Goal: Task Accomplishment & Management: Manage account settings

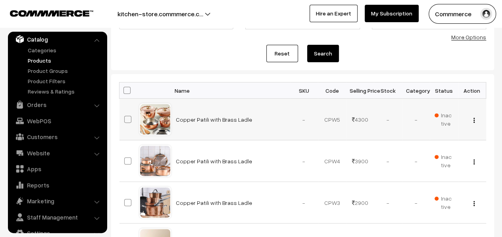
scroll to position [79, 0]
click at [473, 121] on img "button" at bounding box center [473, 120] width 1 height 5
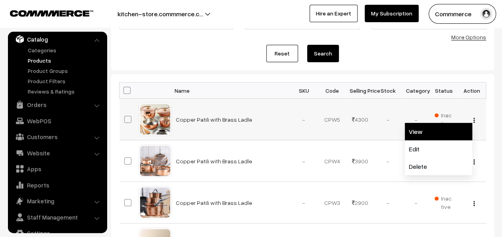
click at [423, 133] on link "View" at bounding box center [437, 131] width 67 height 17
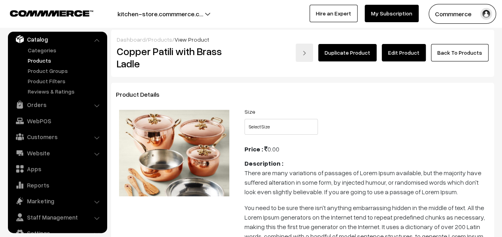
click at [372, 52] on link "Duplicate Product" at bounding box center [347, 52] width 58 height 17
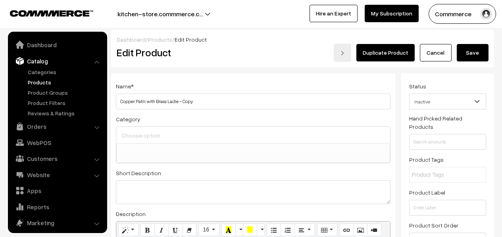
select select
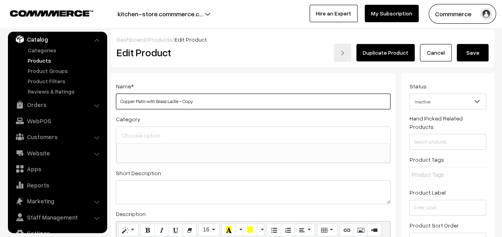
drag, startPoint x: 202, startPoint y: 103, endPoint x: 117, endPoint y: 98, distance: 85.4
click at [117, 98] on input "Copper Patili with Brass Ladle - Copy" at bounding box center [253, 102] width 274 height 16
paste input "cast iron Dutch oven"
click at [123, 105] on input "cast iron Dutch oven" at bounding box center [253, 102] width 274 height 16
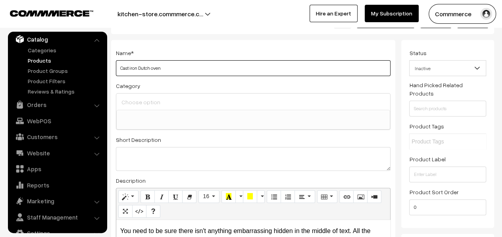
scroll to position [79, 0]
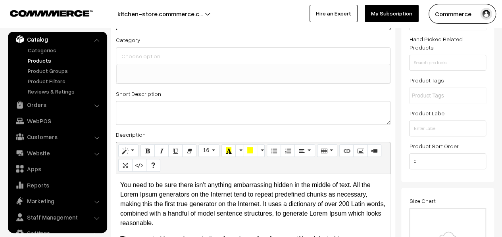
type input "Cast iron Dutch oven"
click at [209, 70] on ul at bounding box center [253, 69] width 273 height 10
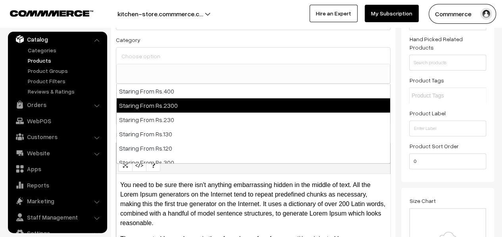
select select "7"
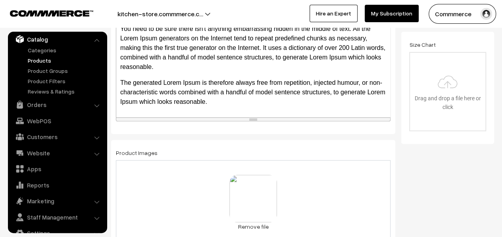
scroll to position [278, 0]
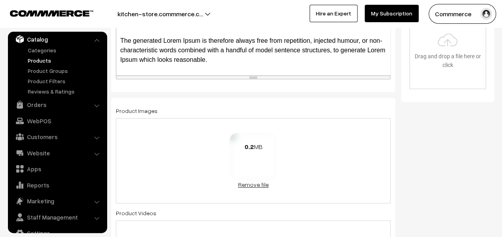
click at [245, 184] on link "Remove file" at bounding box center [253, 184] width 48 height 8
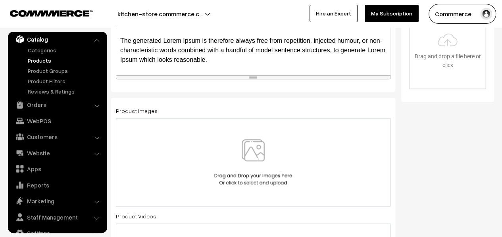
click at [258, 155] on img at bounding box center [253, 162] width 82 height 46
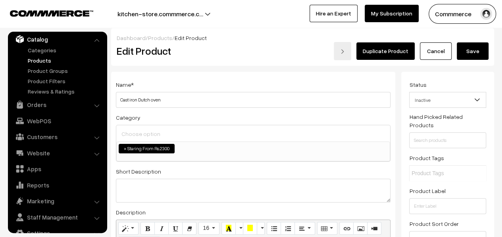
scroll to position [0, 0]
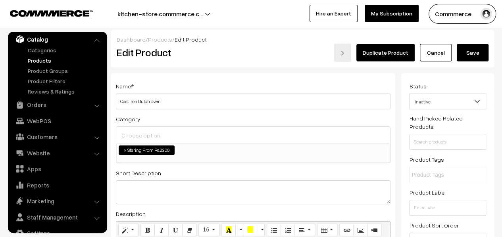
click at [124, 150] on span "×" at bounding box center [125, 150] width 3 height 7
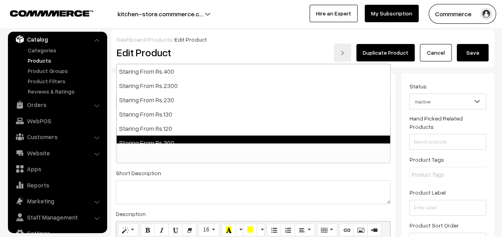
select select "4"
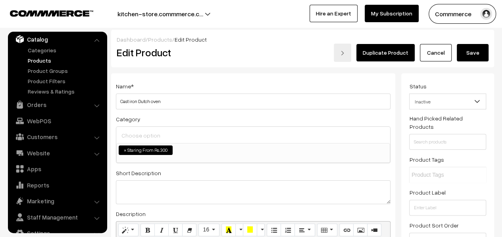
click at [124, 151] on span "×" at bounding box center [125, 150] width 3 height 7
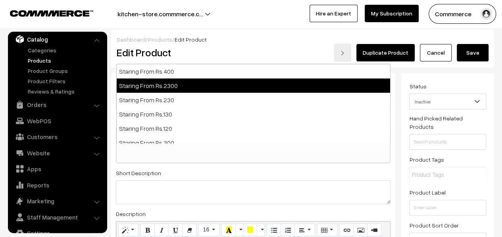
select select "7"
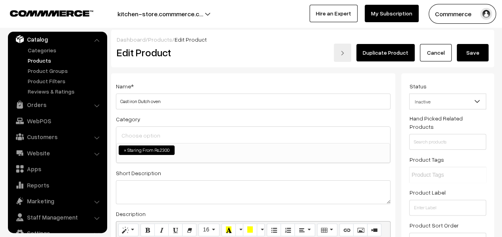
drag, startPoint x: 476, startPoint y: 58, endPoint x: 375, endPoint y: 78, distance: 103.1
click at [475, 58] on button "Save" at bounding box center [472, 52] width 32 height 17
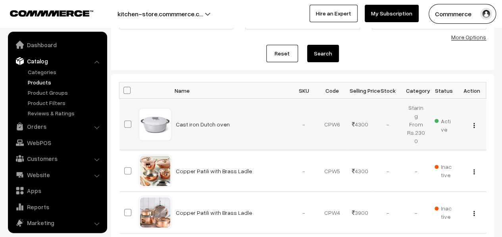
scroll to position [22, 0]
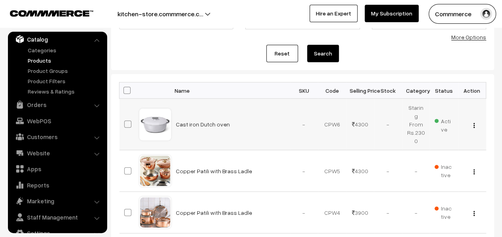
click at [474, 122] on button "button" at bounding box center [474, 125] width 2 height 6
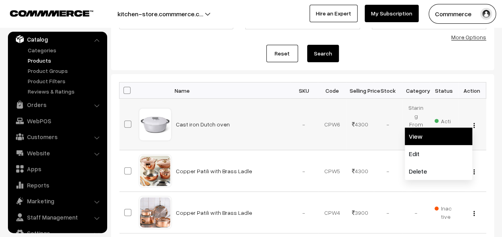
click at [428, 136] on link "View" at bounding box center [437, 136] width 67 height 17
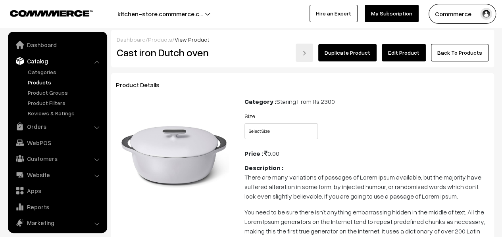
scroll to position [22, 0]
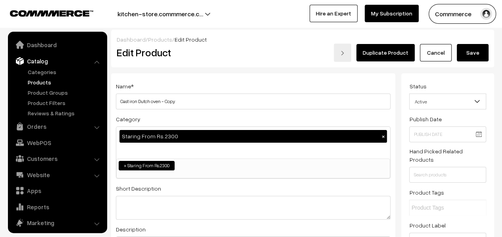
scroll to position [22, 0]
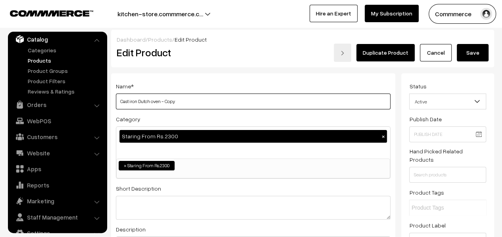
click at [169, 105] on input "Cast iron Dutch oven - Copy" at bounding box center [253, 102] width 274 height 16
paste input "cast iron casserole dish"
click at [122, 100] on input "cast iron casserole dish" at bounding box center [253, 102] width 274 height 16
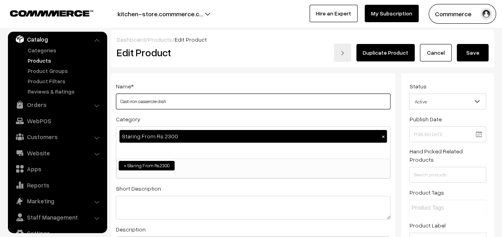
click at [131, 102] on input "Cast iron casserole dish" at bounding box center [253, 102] width 274 height 16
click at [142, 100] on input "Cast Iron casserole dish" at bounding box center [253, 102] width 274 height 16
click at [163, 103] on input "Cast Iron Casserole dish" at bounding box center [253, 102] width 274 height 16
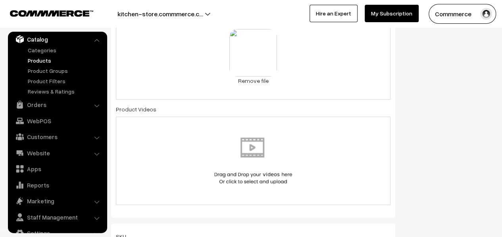
scroll to position [357, 0]
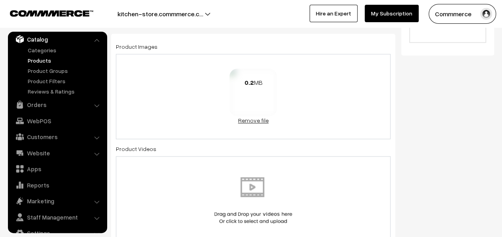
type input "Cast Iron Casserole Dish"
click at [262, 121] on link "Remove file" at bounding box center [253, 120] width 48 height 8
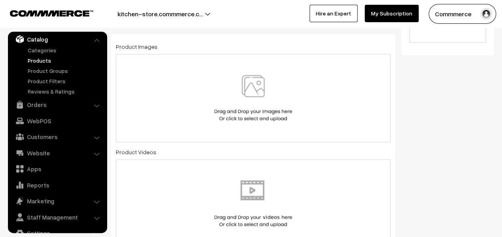
click at [261, 94] on img at bounding box center [253, 98] width 82 height 46
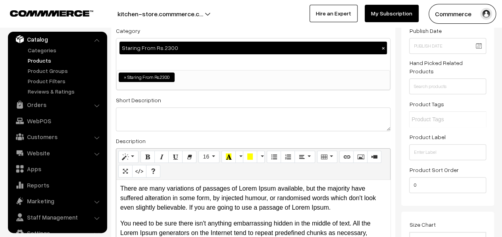
scroll to position [0, 0]
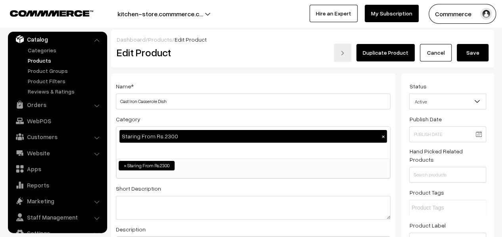
click at [473, 53] on button "Save" at bounding box center [472, 52] width 32 height 17
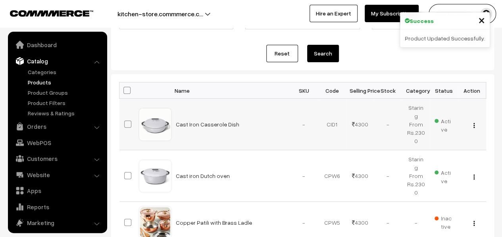
scroll to position [22, 0]
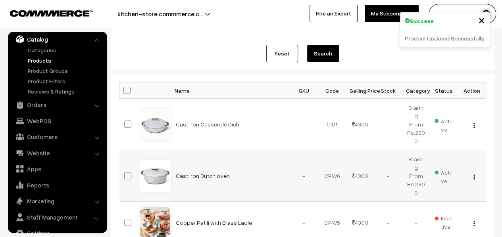
click at [473, 174] on img "button" at bounding box center [473, 176] width 1 height 5
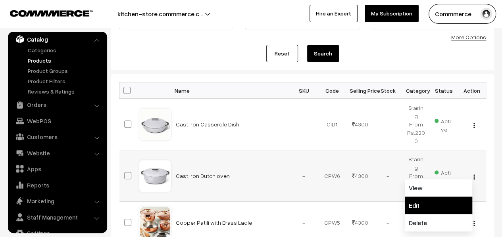
click at [433, 197] on link "Edit" at bounding box center [437, 205] width 67 height 17
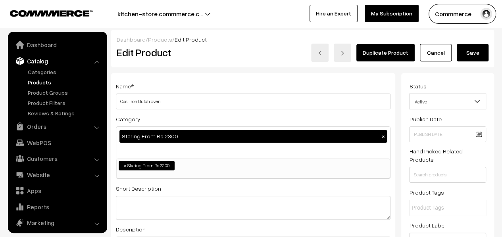
scroll to position [22, 0]
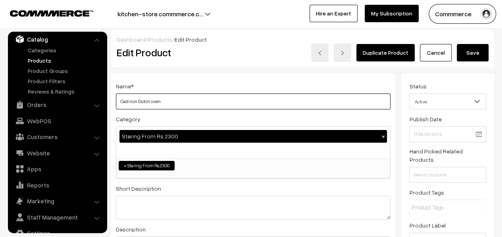
click at [132, 104] on input "Cast iron Dutch oven" at bounding box center [253, 102] width 274 height 16
type input "Cast Iron Dutch Oven"
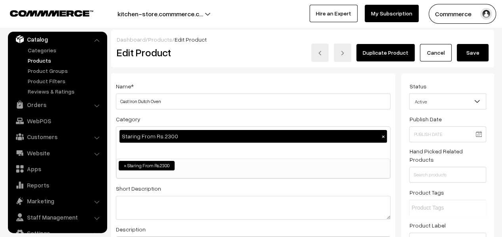
click at [457, 49] on button "Save" at bounding box center [472, 52] width 32 height 17
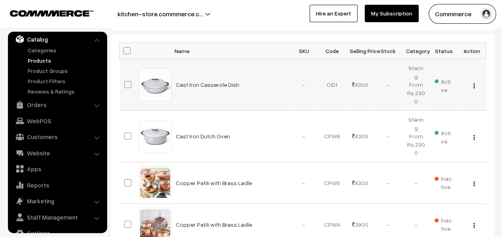
scroll to position [79, 0]
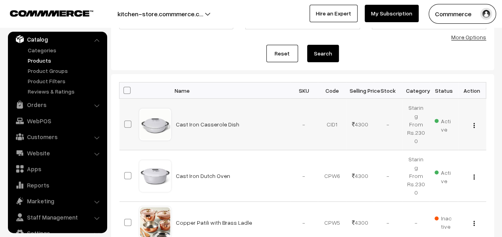
click at [474, 123] on img "button" at bounding box center [473, 125] width 1 height 5
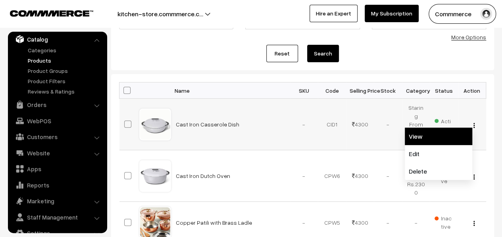
click at [424, 132] on link "View" at bounding box center [437, 136] width 67 height 17
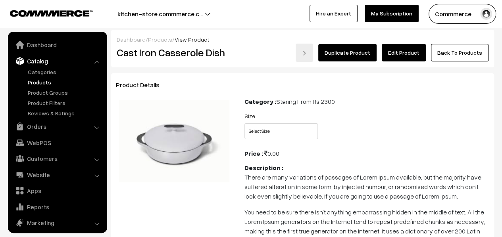
scroll to position [22, 0]
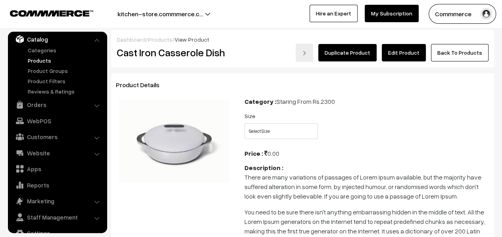
click at [343, 55] on link "Duplicate Product" at bounding box center [347, 52] width 58 height 17
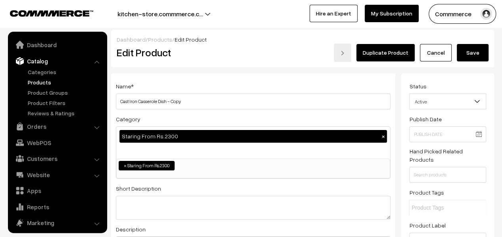
scroll to position [22, 0]
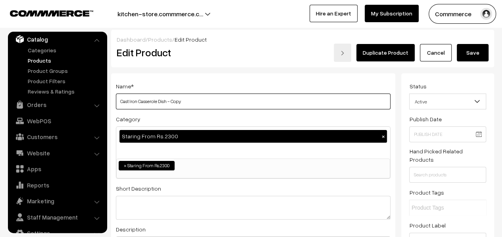
click at [199, 102] on input "Cast Iron Casserole Dish - Copy" at bounding box center [253, 102] width 274 height 16
paste input "square-shaped grill pan"
click at [121, 101] on input "square-shaped grill pan" at bounding box center [253, 102] width 274 height 16
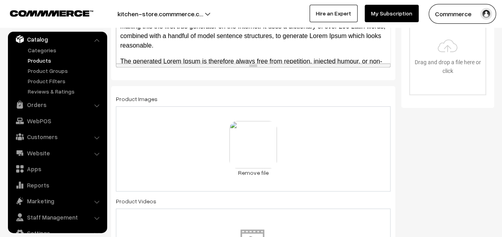
scroll to position [317, 0]
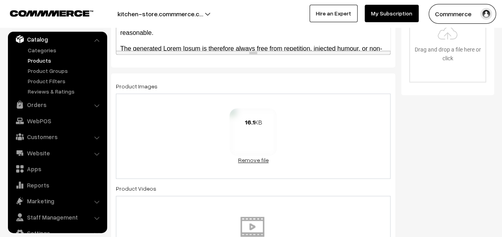
type input "Square-shaped Grill Pan"
click at [257, 160] on link "Remove file" at bounding box center [253, 160] width 48 height 8
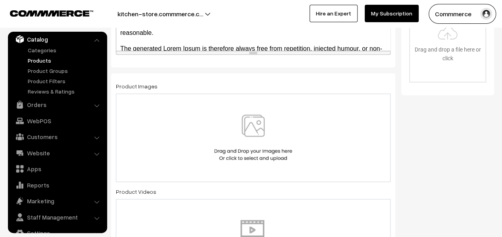
click at [272, 142] on img at bounding box center [253, 138] width 82 height 46
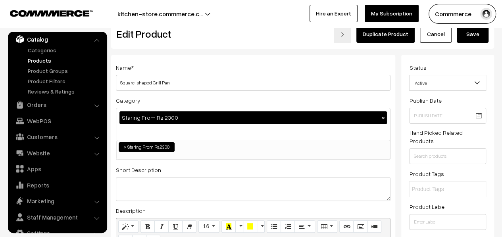
scroll to position [0, 0]
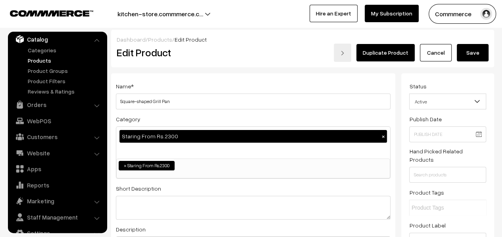
click at [470, 56] on button "Save" at bounding box center [472, 52] width 32 height 17
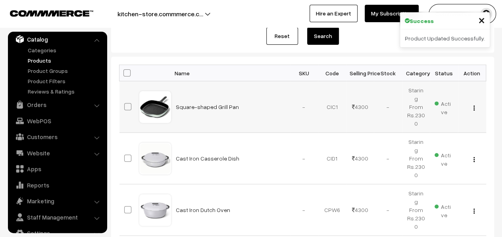
scroll to position [79, 0]
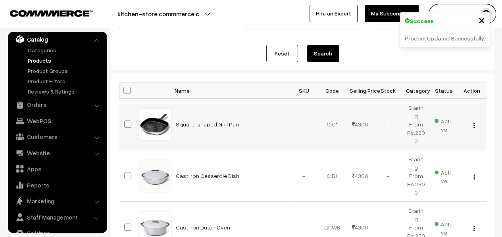
click at [473, 123] on img "button" at bounding box center [473, 125] width 1 height 5
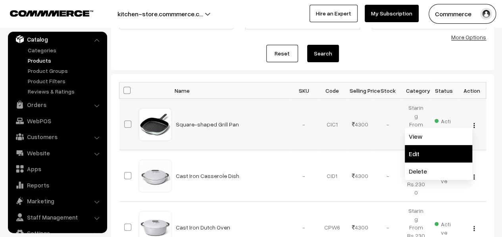
click at [426, 148] on link "Edit" at bounding box center [437, 153] width 67 height 17
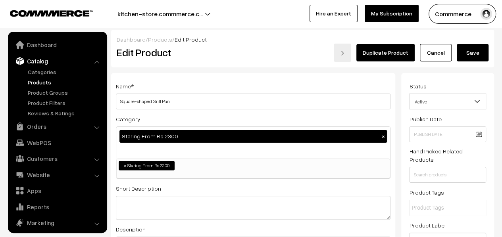
scroll to position [22, 0]
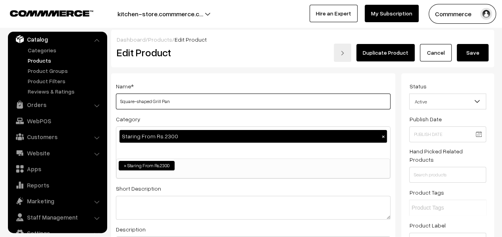
click at [174, 104] on input "Square-shaped Grill Pan" at bounding box center [253, 102] width 274 height 16
paste input "round skillet with a long, straight handle"
click at [121, 102] on input "round skillet with a long, straight handle" at bounding box center [253, 102] width 274 height 16
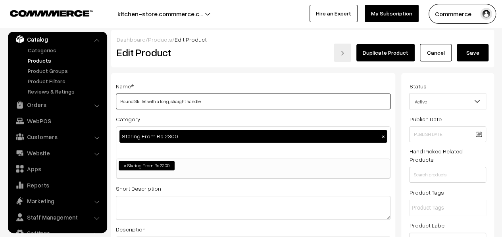
drag, startPoint x: 186, startPoint y: 103, endPoint x: 159, endPoint y: 103, distance: 27.4
click at [159, 103] on input "Round Skillet with a long, straight handle" at bounding box center [253, 102] width 274 height 16
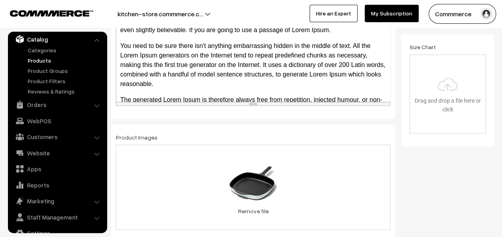
scroll to position [317, 0]
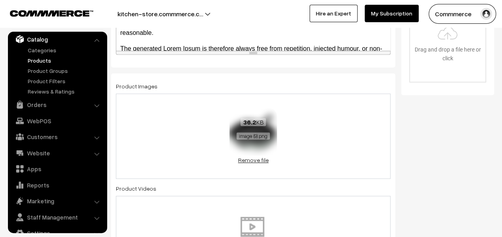
type input "Round Skillet with a Handle"
click at [258, 163] on link "Remove file" at bounding box center [253, 160] width 48 height 8
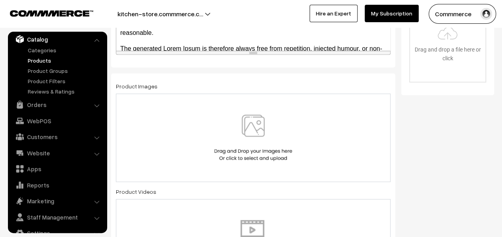
click at [267, 146] on img at bounding box center [253, 138] width 82 height 46
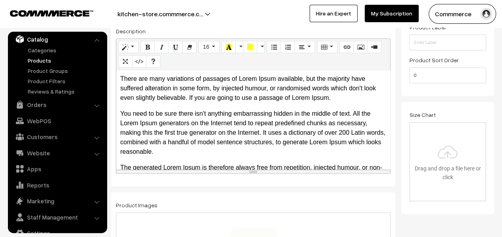
scroll to position [0, 0]
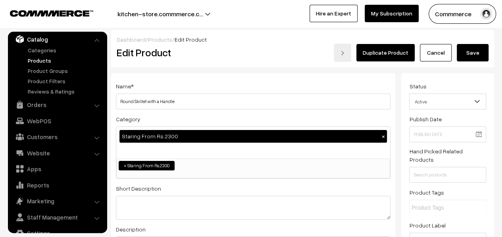
click at [473, 59] on button "Save" at bounding box center [472, 52] width 32 height 17
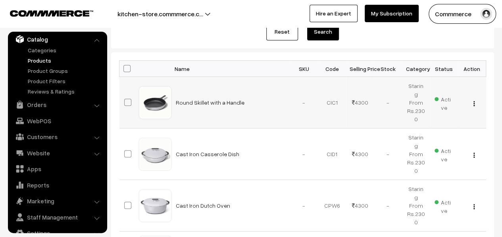
scroll to position [119, 0]
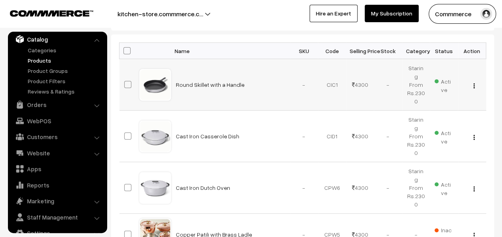
click at [473, 83] on img "button" at bounding box center [473, 85] width 1 height 5
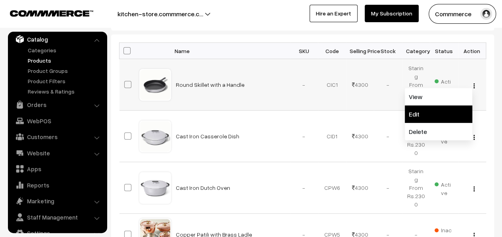
click at [425, 111] on link "Edit" at bounding box center [437, 113] width 67 height 17
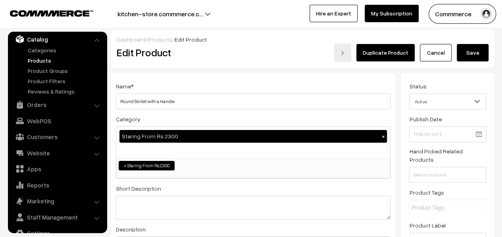
click at [401, 54] on link "Duplicate Product" at bounding box center [385, 52] width 58 height 17
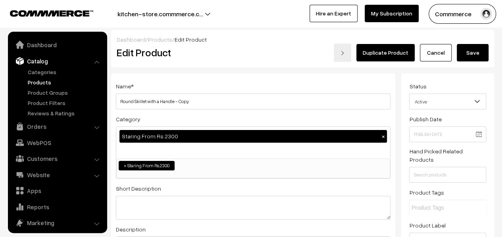
scroll to position [22, 0]
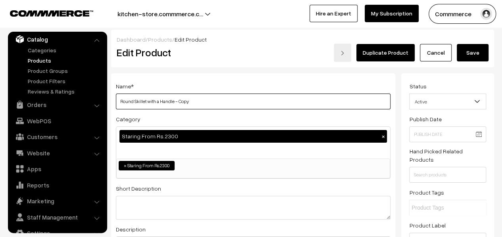
drag, startPoint x: 197, startPoint y: 105, endPoint x: 117, endPoint y: 104, distance: 80.5
click at [117, 104] on input "Round Skillet with a Handle - Copy" at bounding box center [253, 102] width 274 height 16
paste input "A square grill pan with a handle"
drag, startPoint x: 125, startPoint y: 101, endPoint x: 117, endPoint y: 101, distance: 8.3
click at [117, 101] on input "A square grill pan with a handle" at bounding box center [253, 102] width 274 height 16
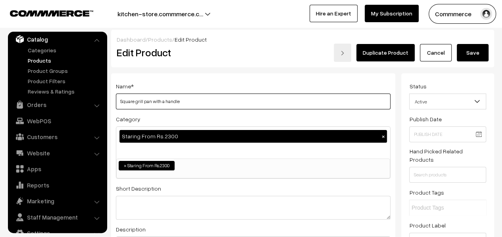
click at [137, 102] on input "Square grill pan with a handle" at bounding box center [253, 102] width 274 height 16
click at [145, 104] on input "Square Grill pan with a handle" at bounding box center [253, 102] width 274 height 16
drag, startPoint x: 191, startPoint y: 101, endPoint x: 150, endPoint y: 102, distance: 40.9
click at [150, 102] on input "Square Grill Pan with a handle" at bounding box center [253, 102] width 274 height 16
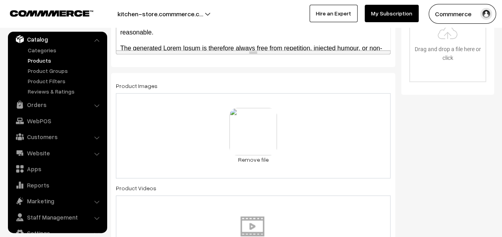
scroll to position [317, 0]
type input "Square Grill Pan"
click at [260, 157] on link "Remove file" at bounding box center [253, 160] width 48 height 8
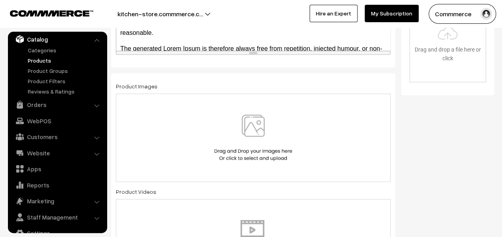
click at [268, 139] on img at bounding box center [253, 138] width 82 height 46
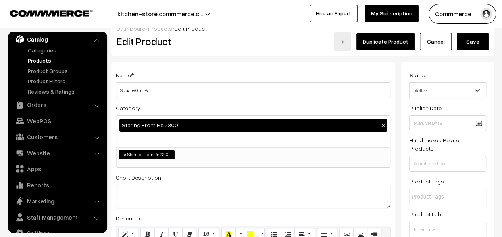
scroll to position [0, 0]
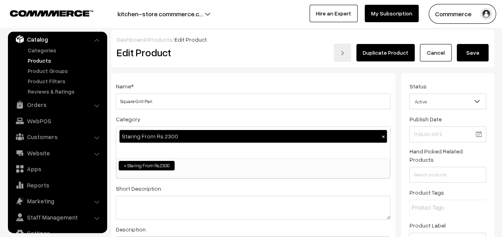
click at [463, 56] on button "Save" at bounding box center [472, 52] width 32 height 17
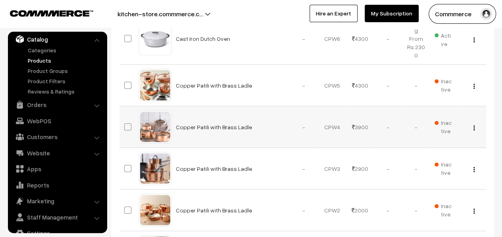
scroll to position [198, 0]
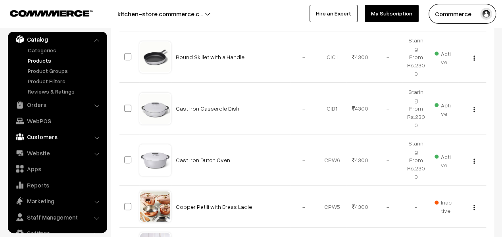
click at [31, 137] on link "Customers" at bounding box center [57, 137] width 94 height 14
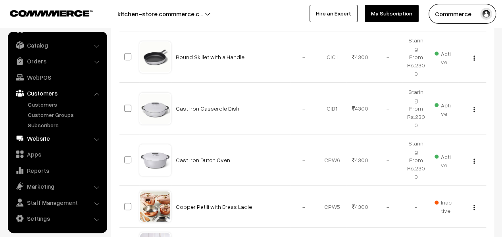
click at [38, 137] on link "Website" at bounding box center [57, 138] width 94 height 14
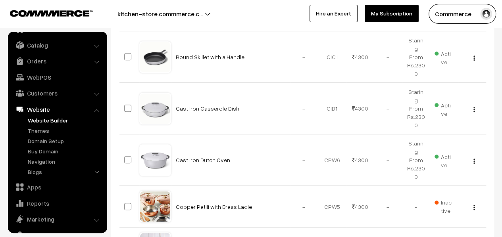
click at [42, 119] on link "Website Builder" at bounding box center [65, 120] width 79 height 8
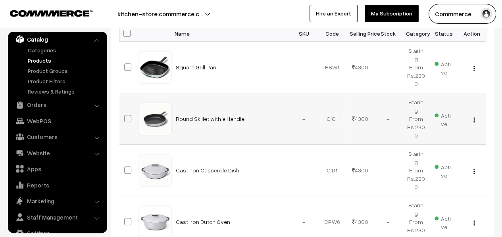
scroll to position [119, 0]
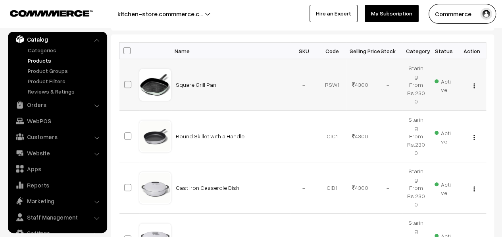
click at [473, 83] on img "button" at bounding box center [473, 85] width 1 height 5
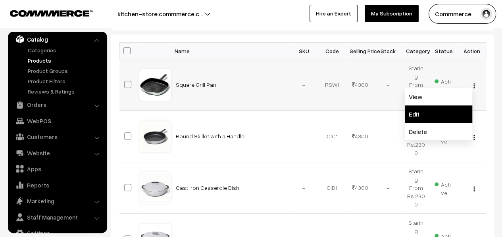
click at [433, 110] on link "Edit" at bounding box center [437, 113] width 67 height 17
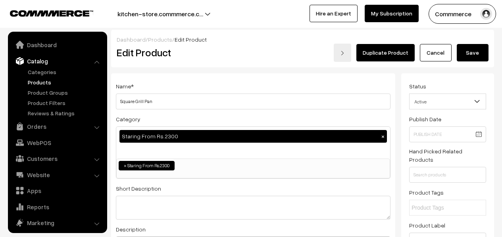
click at [132, 102] on input "Square Grill Pan" at bounding box center [253, 102] width 274 height 16
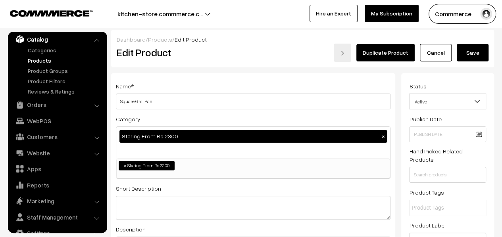
click at [134, 101] on input "Square Grill Pan" at bounding box center [253, 102] width 274 height 16
type input "Square-shaped Grill Pan"
click at [468, 48] on button "Save" at bounding box center [472, 52] width 32 height 17
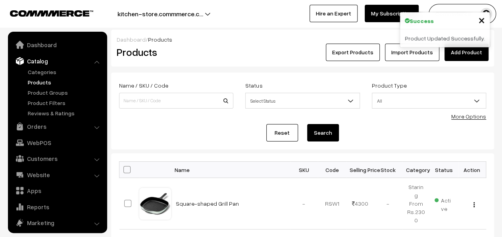
scroll to position [22, 0]
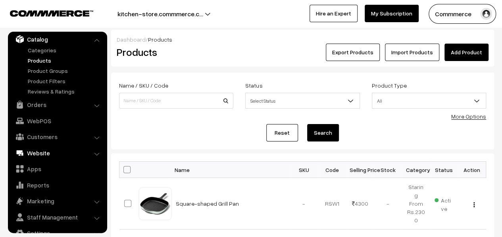
click at [41, 148] on link "Website" at bounding box center [57, 153] width 94 height 14
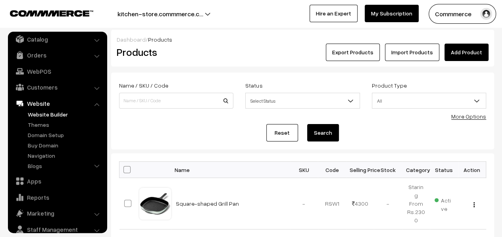
click at [49, 116] on link "Website Builder" at bounding box center [65, 114] width 79 height 8
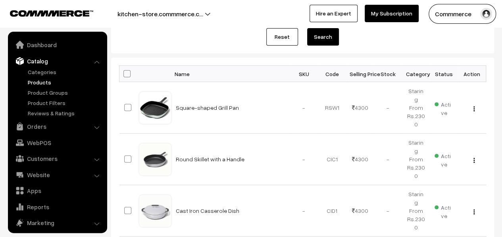
scroll to position [22, 0]
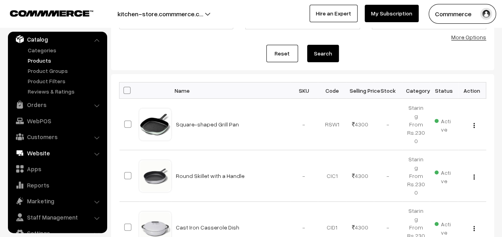
click at [48, 151] on link "Website" at bounding box center [57, 153] width 94 height 14
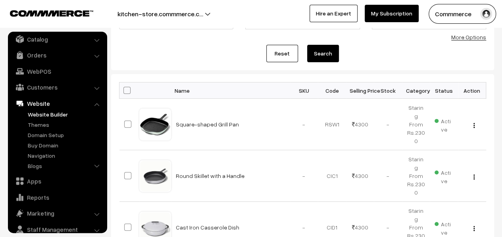
click at [38, 112] on link "Website Builder" at bounding box center [65, 114] width 79 height 8
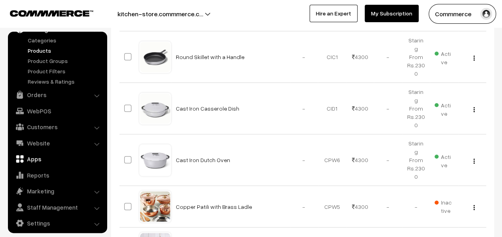
scroll to position [36, 0]
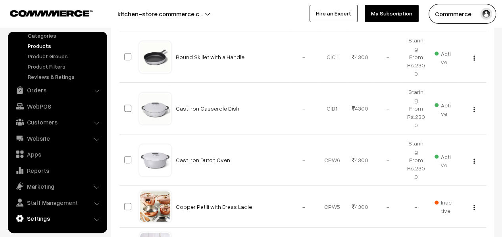
click at [44, 216] on link "Settings" at bounding box center [57, 218] width 94 height 14
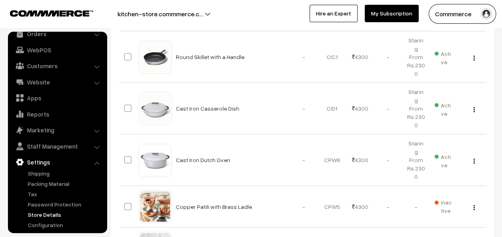
scroll to position [47, 0]
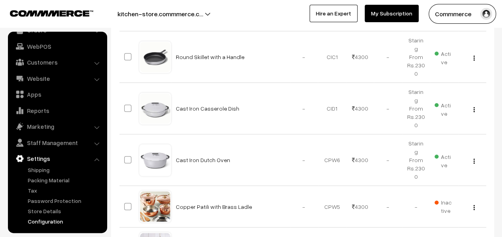
click at [47, 221] on link "Configuration" at bounding box center [65, 221] width 79 height 8
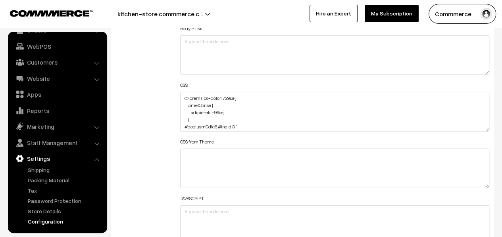
scroll to position [952, 0]
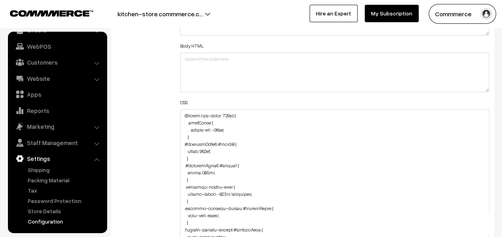
drag, startPoint x: 486, startPoint y: 146, endPoint x: 466, endPoint y: 237, distance: 93.4
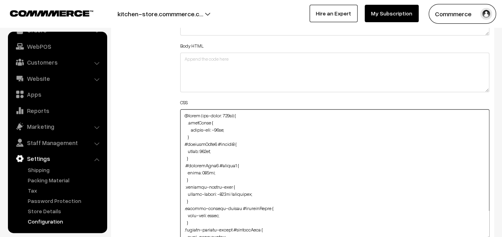
click at [183, 112] on textarea at bounding box center [334, 174] width 309 height 131
paste textarea "div#hotspot-component { margin-top: 115px !important; }"
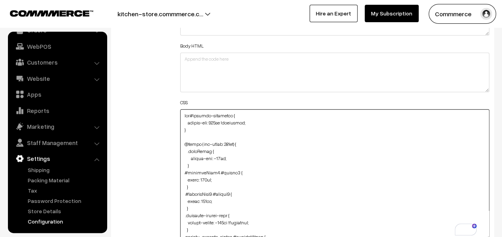
drag, startPoint x: 234, startPoint y: 112, endPoint x: 194, endPoint y: 117, distance: 40.7
click at [194, 117] on textarea "To enrich screen reader interactions, please activate Accessibility in Grammarl…" at bounding box center [334, 174] width 309 height 131
type textarea "div#hotspot-component { margin-top: 115px !important; } @media (max-width: 767p…"
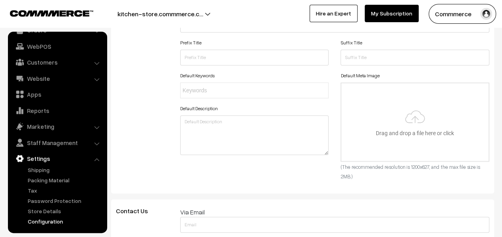
scroll to position [0, 0]
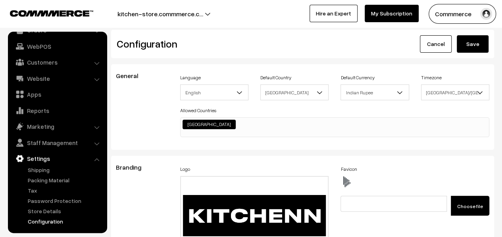
click at [477, 47] on button "Save" at bounding box center [472, 43] width 32 height 17
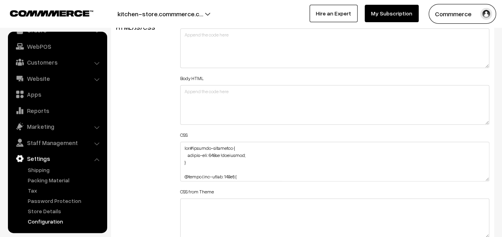
scroll to position [912, 0]
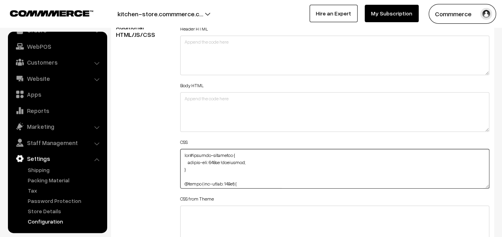
click at [217, 160] on textarea at bounding box center [334, 169] width 309 height 40
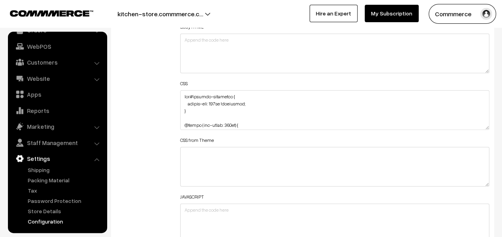
scroll to position [934, 0]
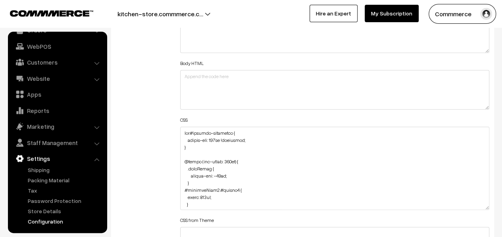
drag, startPoint x: 483, startPoint y: 162, endPoint x: 481, endPoint y: 206, distance: 43.7
click at [481, 206] on textarea at bounding box center [334, 168] width 309 height 83
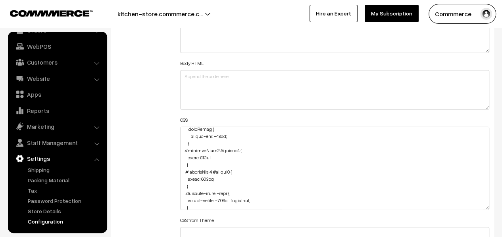
scroll to position [0, 0]
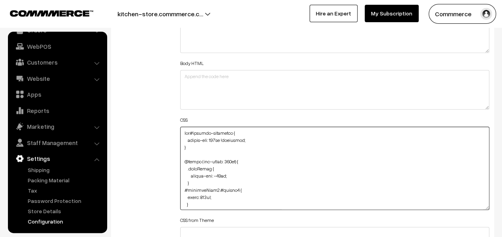
click at [215, 137] on textarea at bounding box center [334, 168] width 309 height 83
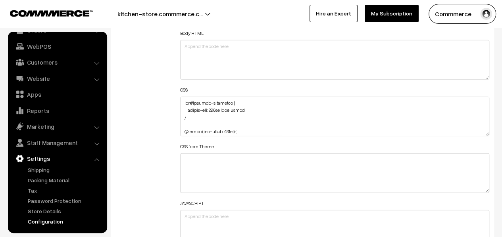
scroll to position [952, 0]
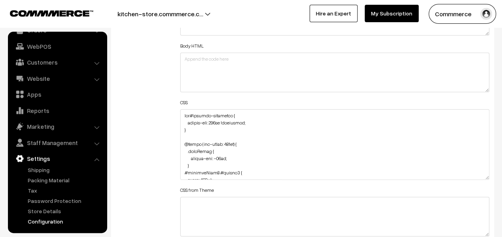
drag, startPoint x: 485, startPoint y: 144, endPoint x: 480, endPoint y: 180, distance: 36.8
click at [480, 180] on textarea at bounding box center [334, 144] width 309 height 71
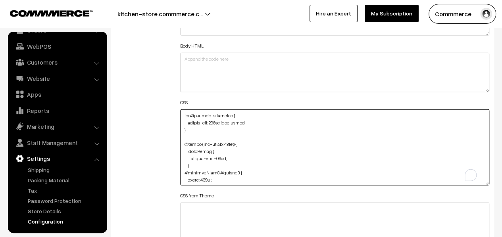
drag, startPoint x: 194, startPoint y: 122, endPoint x: 182, endPoint y: 115, distance: 13.9
click at [182, 115] on textarea "To enrich screen reader interactions, please activate Accessibility in Grammarl…" at bounding box center [334, 147] width 309 height 76
click at [240, 142] on textarea "To enrich screen reader interactions, please activate Accessibility in Grammarl…" at bounding box center [334, 147] width 309 height 76
paste textarea "div#hotspot-component { margin-top: 175px !important; }"
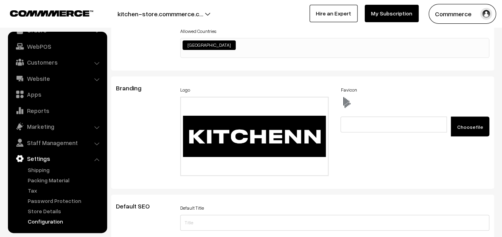
scroll to position [0, 0]
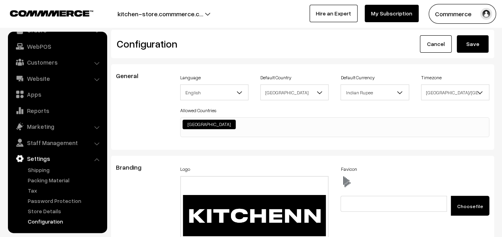
type textarea "div#hotspot-component { margin-top: 175px !important; } @media (max-width: 767p…"
click at [472, 47] on button "Save" at bounding box center [472, 43] width 32 height 17
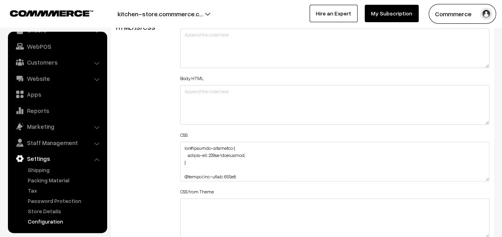
scroll to position [991, 0]
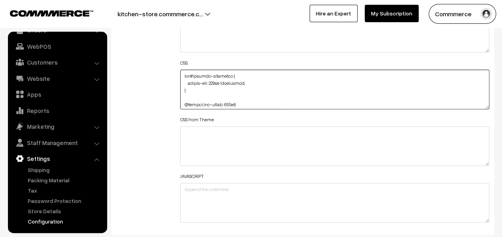
click at [216, 82] on textarea at bounding box center [334, 90] width 309 height 40
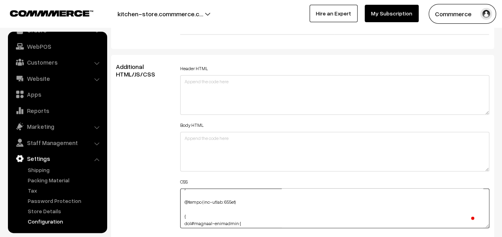
scroll to position [35, 0]
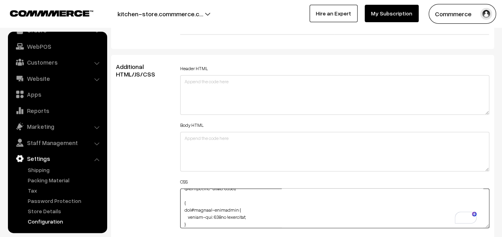
click at [216, 214] on textarea "To enrich screen reader interactions, please activate Accessibility in Grammarl…" at bounding box center [334, 209] width 309 height 40
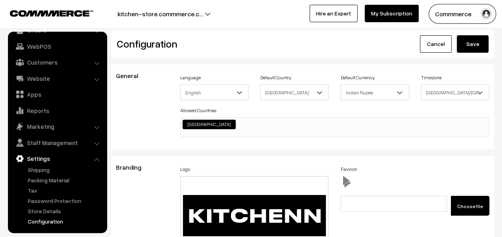
type textarea "div#hotspot-component { margin-top: 175px !important; } @media (max-width: 767p…"
click at [474, 51] on button "Save" at bounding box center [472, 43] width 32 height 17
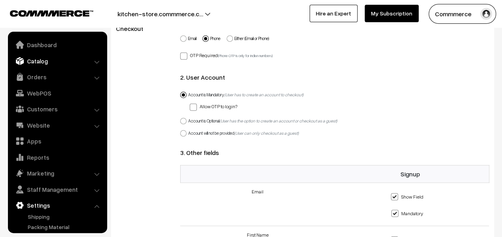
click at [43, 62] on link "Catalog" at bounding box center [57, 61] width 94 height 14
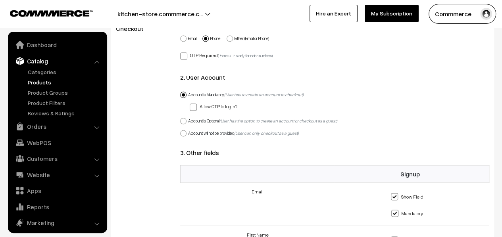
click at [41, 83] on link "Products" at bounding box center [65, 82] width 79 height 8
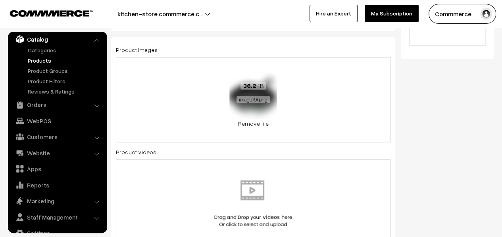
scroll to position [357, 0]
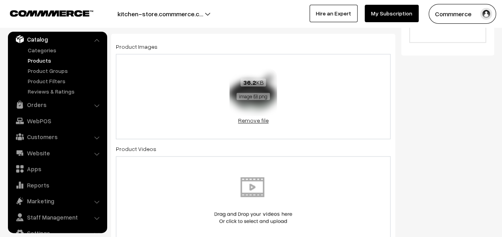
click at [251, 120] on link "Remove file" at bounding box center [253, 120] width 48 height 8
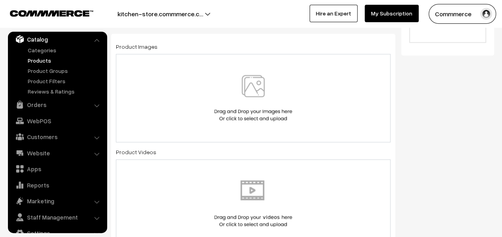
click at [259, 101] on img at bounding box center [253, 98] width 82 height 46
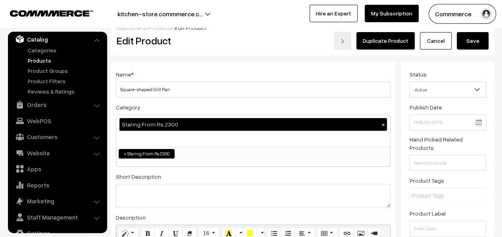
scroll to position [0, 0]
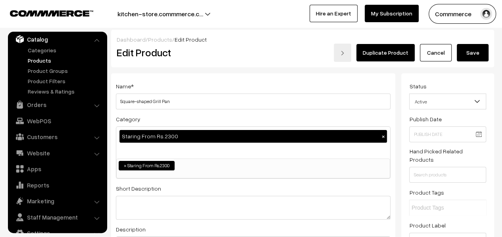
click at [462, 54] on button "Save" at bounding box center [472, 52] width 32 height 17
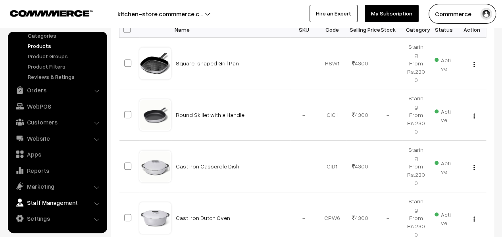
scroll to position [159, 0]
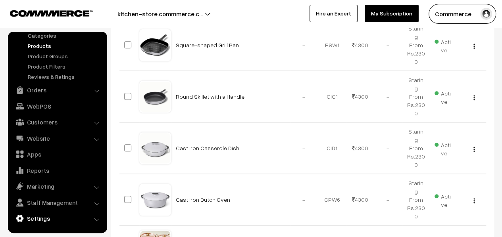
click at [44, 215] on link "Settings" at bounding box center [57, 218] width 94 height 14
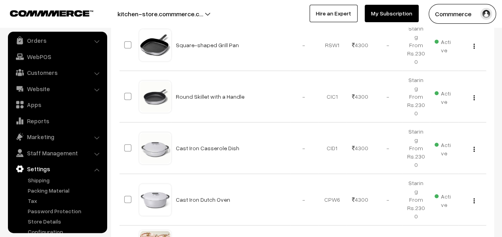
scroll to position [47, 0]
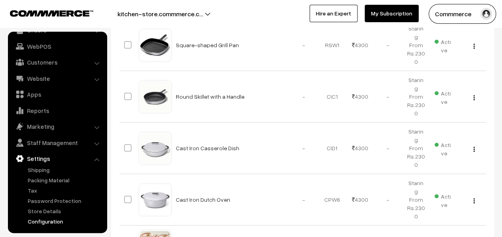
click at [48, 220] on link "Configuration" at bounding box center [65, 221] width 79 height 8
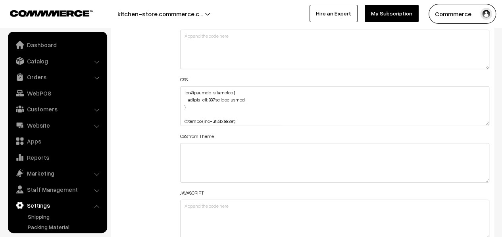
scroll to position [638, 0]
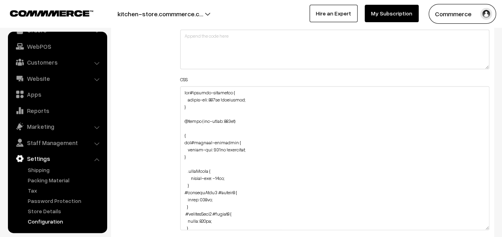
drag, startPoint x: 485, startPoint y: 122, endPoint x: 473, endPoint y: 226, distance: 104.9
click at [473, 226] on textarea at bounding box center [334, 158] width 309 height 144
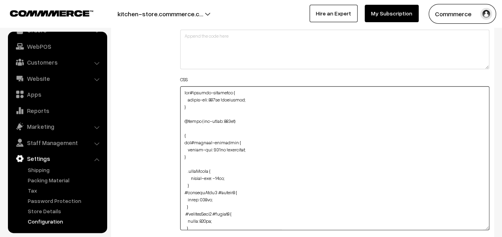
click at [245, 133] on textarea at bounding box center [334, 158] width 309 height 144
click at [197, 151] on textarea "To enrich screen reader interactions, please activate Accessibility in Grammarl…" at bounding box center [334, 158] width 309 height 144
click at [256, 147] on textarea "To enrich screen reader interactions, please activate Accessibility in Grammarl…" at bounding box center [334, 158] width 309 height 144
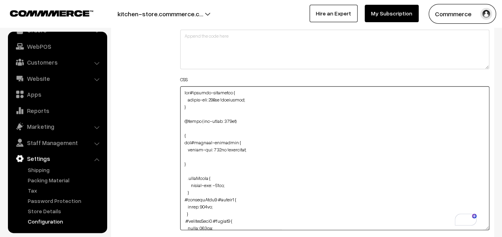
paste textarea "margin-bottom: -70px !important;"
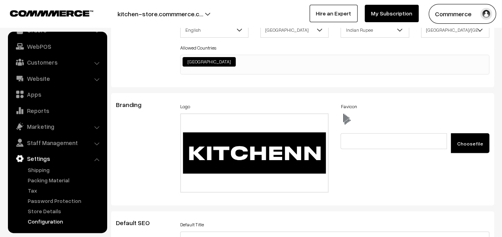
scroll to position [0, 0]
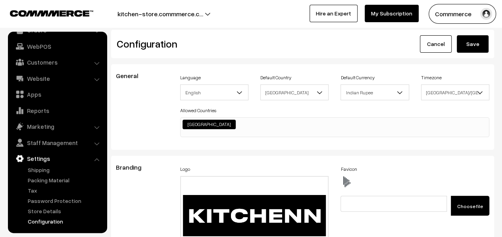
type textarea "div#hotspot-component { margin-top: 175px !important; } @media (max-width: 767p…"
click at [465, 50] on button "Save" at bounding box center [472, 43] width 32 height 17
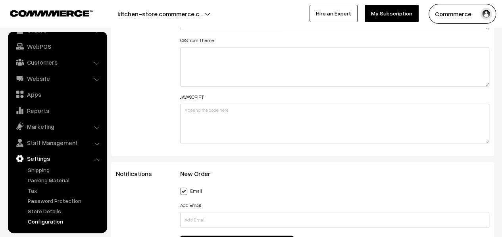
scroll to position [991, 0]
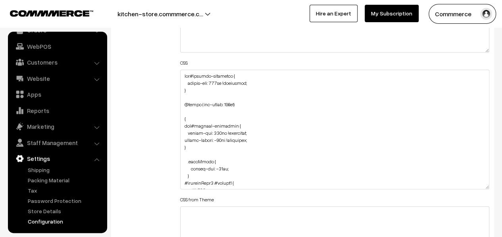
drag, startPoint x: 486, startPoint y: 105, endPoint x: 477, endPoint y: 186, distance: 81.4
click at [477, 186] on textarea at bounding box center [334, 130] width 309 height 120
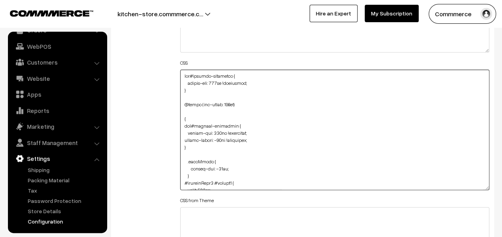
click at [217, 130] on textarea at bounding box center [334, 130] width 309 height 121
click at [256, 81] on textarea "To enrich screen reader interactions, please activate Accessibility in Grammarl…" at bounding box center [334, 130] width 309 height 121
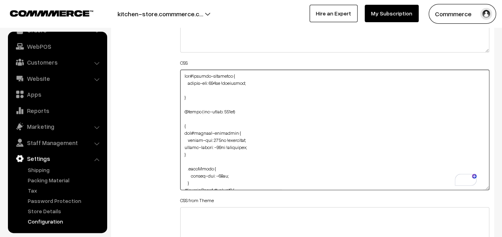
paste textarea "margin-bottom: -90px;"
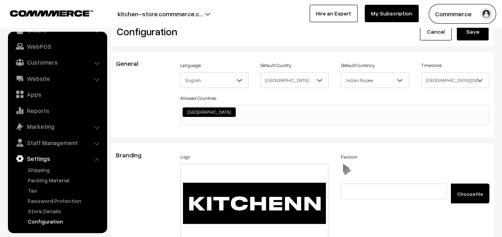
scroll to position [0, 0]
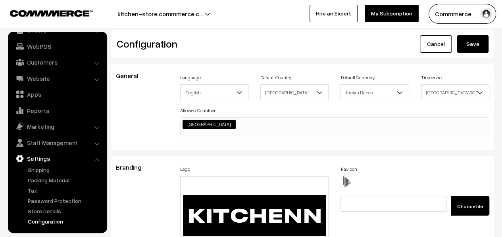
type textarea "div#hotspot-component { margin-top: 175px !important; margin-bottom: -90px; } @…"
click at [464, 48] on button "Save" at bounding box center [472, 43] width 32 height 17
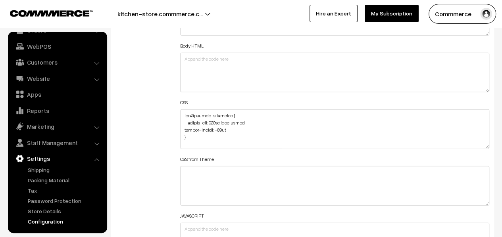
scroll to position [952, 0]
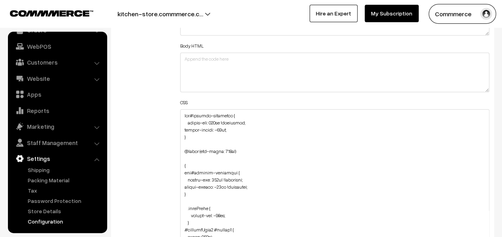
drag, startPoint x: 487, startPoint y: 145, endPoint x: 449, endPoint y: 237, distance: 100.2
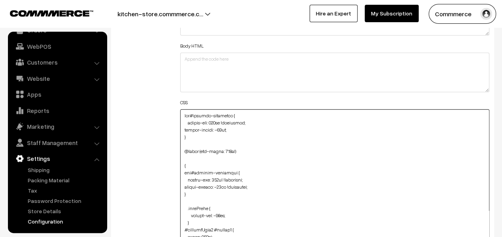
click at [194, 134] on textarea at bounding box center [334, 175] width 309 height 132
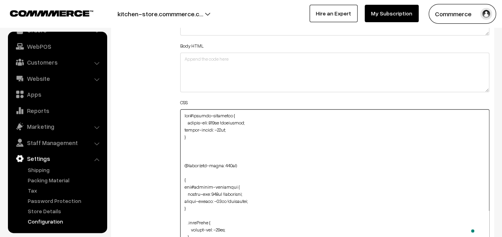
paste textarea ".subscriber-dialog-content p { color: black !important; } .subscriber-dialog-bo…"
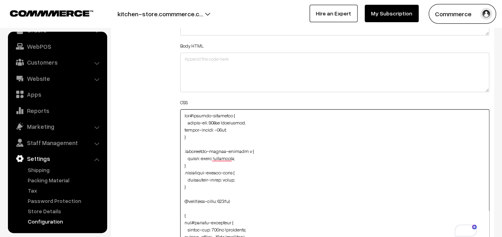
scroll to position [40, 0]
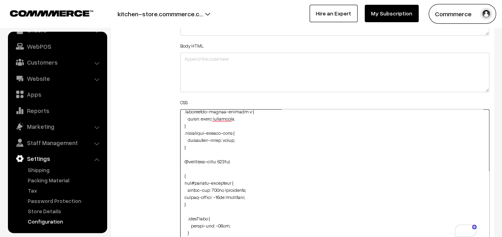
click at [201, 203] on textarea "To enrich screen reader interactions, please activate Accessibility in Grammarl…" at bounding box center [334, 175] width 309 height 132
paste textarea ".subscriber-dialog-content p { color: black !important; } .subscriber-dialog-bo…"
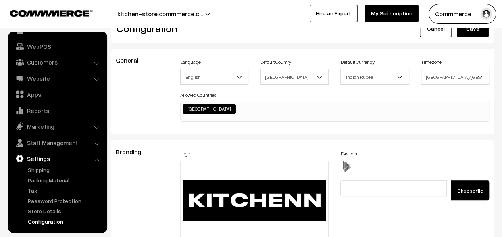
scroll to position [0, 0]
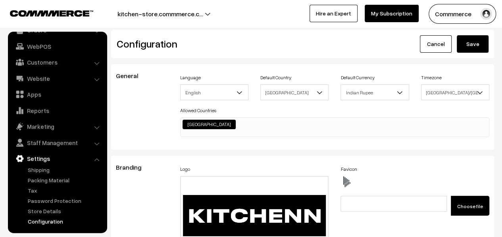
type textarea "div#hotspot-component { margin-top: 175px !important; margin-bottom: -90px; } .…"
click at [477, 42] on button "Save" at bounding box center [472, 43] width 32 height 17
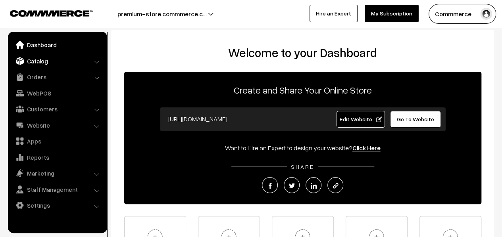
click at [51, 63] on link "Catalog" at bounding box center [57, 61] width 94 height 14
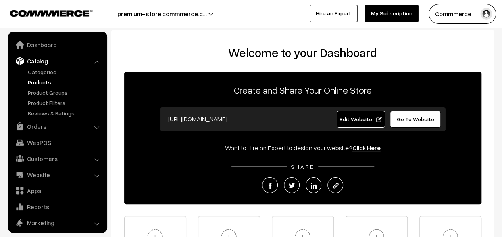
click at [37, 81] on link "Products" at bounding box center [65, 82] width 79 height 8
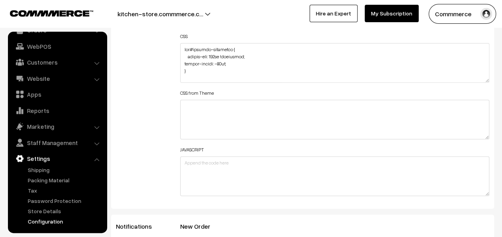
scroll to position [991, 0]
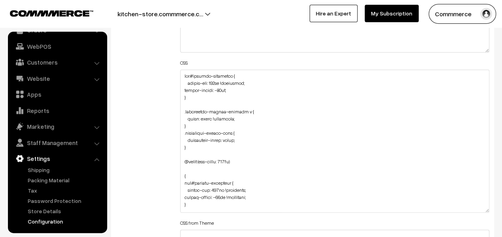
drag, startPoint x: 487, startPoint y: 107, endPoint x: 466, endPoint y: 211, distance: 106.8
click at [466, 211] on textarea at bounding box center [334, 141] width 309 height 143
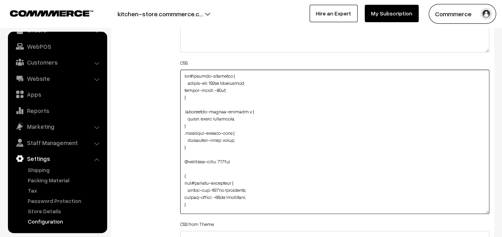
click at [209, 146] on textarea at bounding box center [334, 142] width 309 height 144
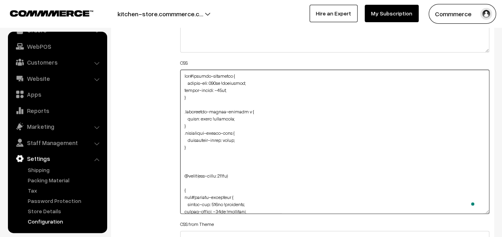
paste textarea "input::placeholder { color: #fff !important; opacity: 1; }"
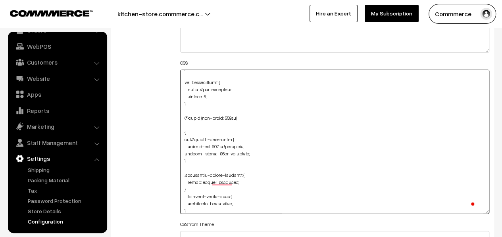
scroll to position [119, 0]
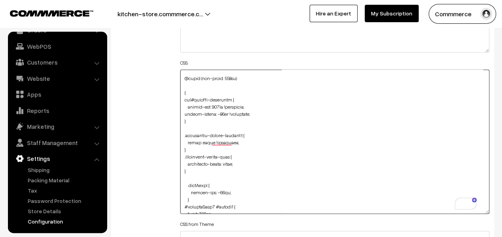
click at [192, 170] on textarea "To enrich screen reader interactions, please activate Accessibility in Grammarl…" at bounding box center [334, 142] width 309 height 144
paste textarea "input::placeholder { color: #fff !important; opacity: 1; }"
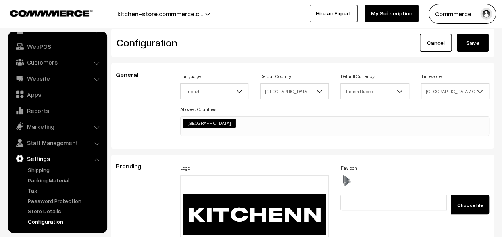
scroll to position [0, 0]
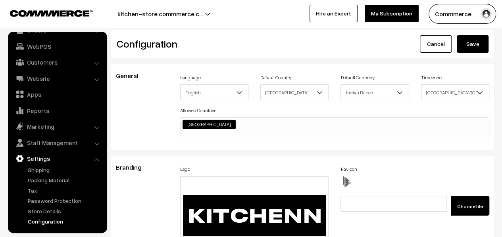
type textarea "div#hotspot-component { margin-top: 175px !important; margin-bottom: -90px; } .…"
click at [470, 44] on button "Save" at bounding box center [472, 43] width 32 height 17
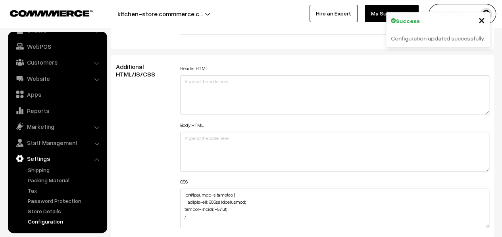
scroll to position [952, 0]
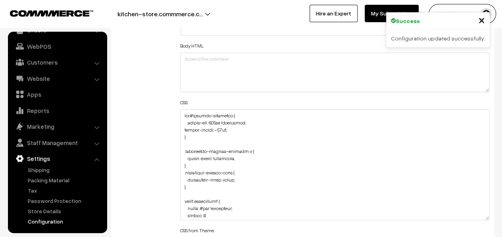
drag, startPoint x: 486, startPoint y: 146, endPoint x: 469, endPoint y: 217, distance: 73.4
click at [469, 217] on textarea at bounding box center [334, 164] width 309 height 111
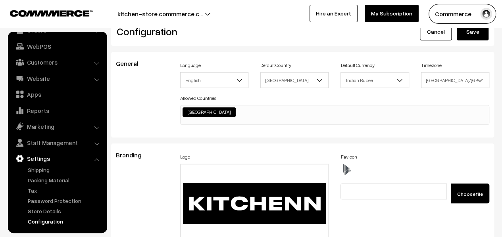
scroll to position [0, 0]
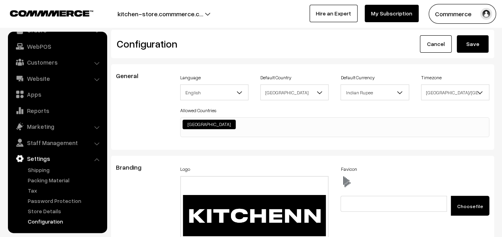
click at [475, 40] on button "Save" at bounding box center [472, 43] width 32 height 17
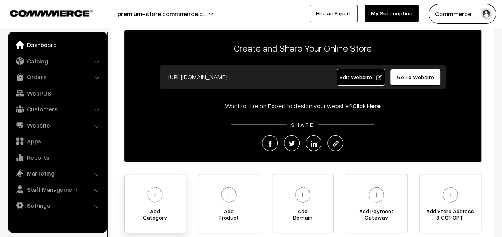
scroll to position [109, 0]
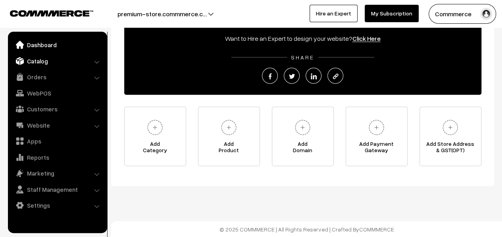
click at [49, 64] on link "Catalog" at bounding box center [57, 61] width 94 height 14
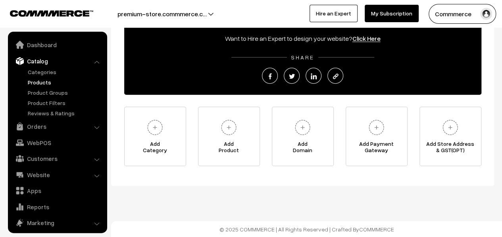
click at [36, 81] on link "Products" at bounding box center [65, 82] width 79 height 8
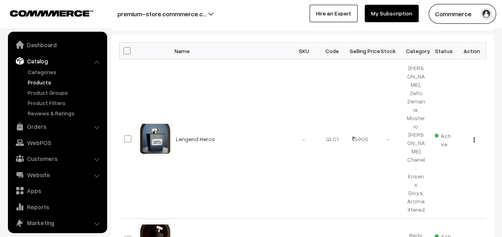
scroll to position [22, 0]
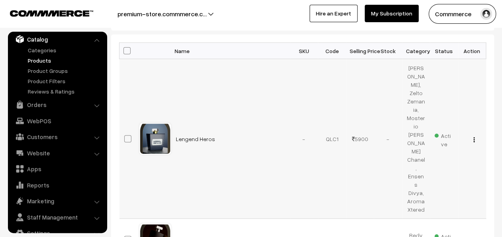
click at [473, 137] on img "button" at bounding box center [473, 139] width 1 height 5
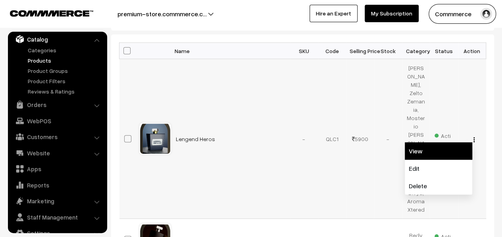
click at [429, 142] on link "View" at bounding box center [437, 150] width 67 height 17
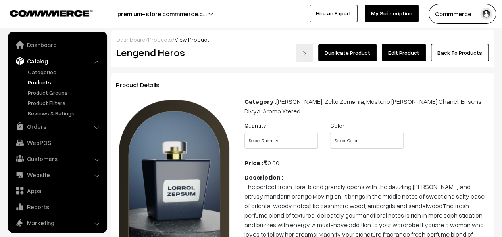
scroll to position [22, 0]
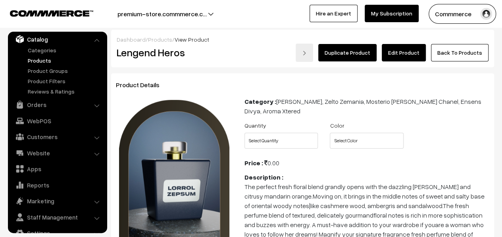
click at [358, 47] on link "Duplicate Product" at bounding box center [347, 52] width 58 height 17
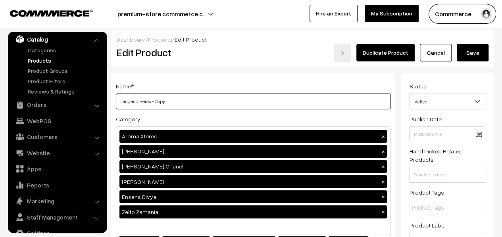
click at [319, 107] on input "Lengend Heros - Copy" at bounding box center [253, 102] width 274 height 16
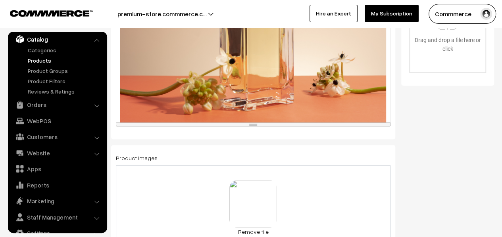
scroll to position [436, 0]
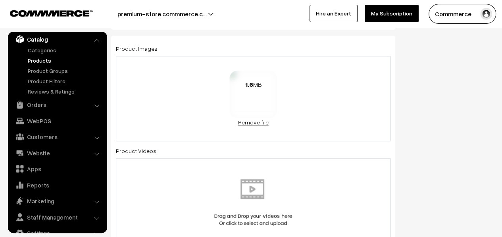
type input "Royalty"
click at [264, 118] on link "Remove file" at bounding box center [253, 122] width 48 height 8
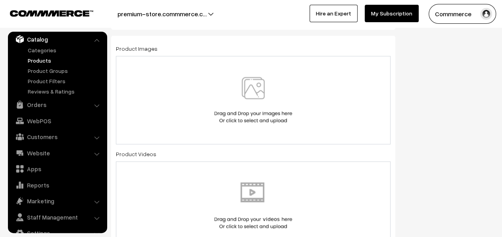
click at [269, 102] on img at bounding box center [253, 100] width 82 height 46
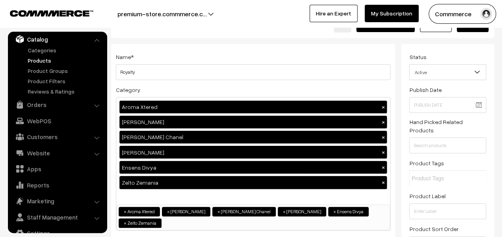
scroll to position [0, 0]
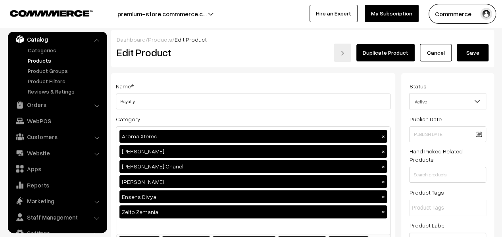
click at [463, 51] on button "Save" at bounding box center [472, 52] width 32 height 17
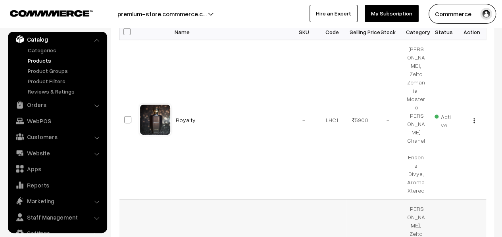
scroll to position [119, 0]
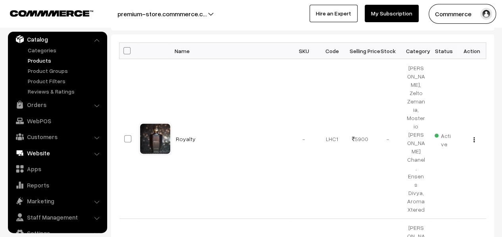
click at [42, 150] on link "Website" at bounding box center [57, 153] width 94 height 14
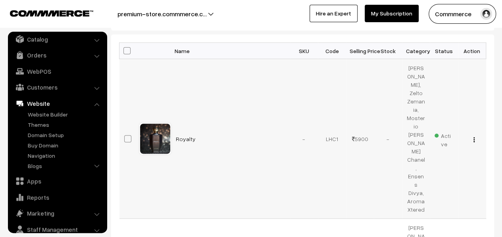
click at [474, 137] on img "button" at bounding box center [473, 139] width 1 height 5
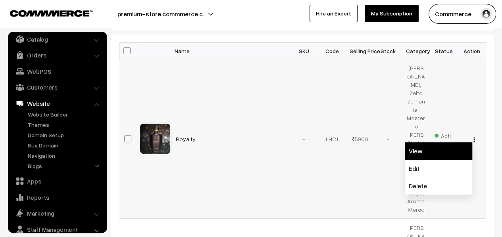
click at [425, 142] on link "View" at bounding box center [437, 150] width 67 height 17
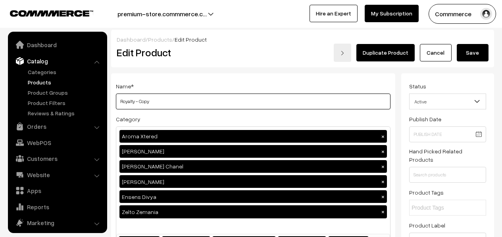
click at [166, 97] on input "Royalty - Copy" at bounding box center [253, 102] width 274 height 16
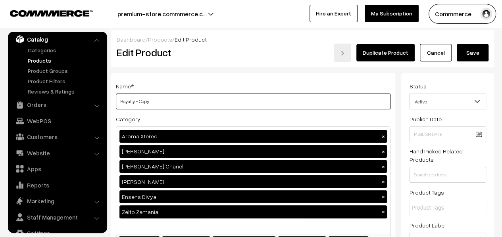
click at [166, 97] on input "Royalty - Copy" at bounding box center [253, 102] width 274 height 16
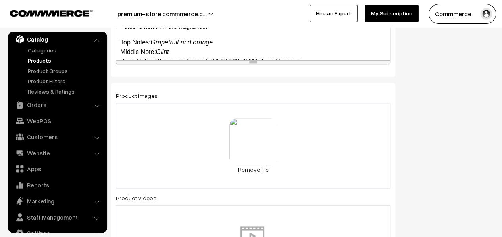
scroll to position [397, 0]
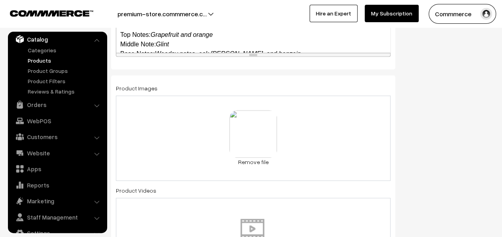
type input "Fresh"
click at [258, 158] on link "Remove file" at bounding box center [253, 162] width 48 height 8
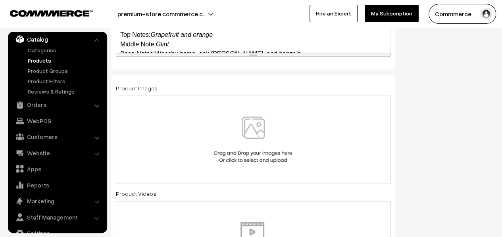
click at [262, 126] on img at bounding box center [253, 140] width 82 height 46
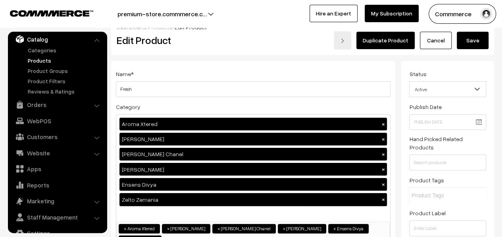
scroll to position [0, 0]
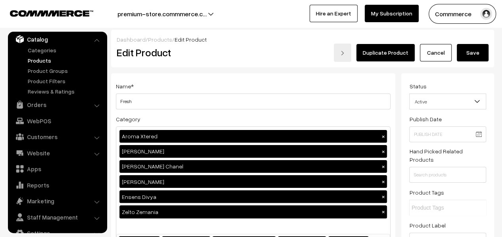
click at [470, 56] on button "Save" at bounding box center [472, 52] width 32 height 17
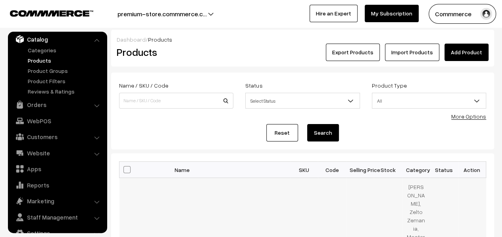
scroll to position [79, 0]
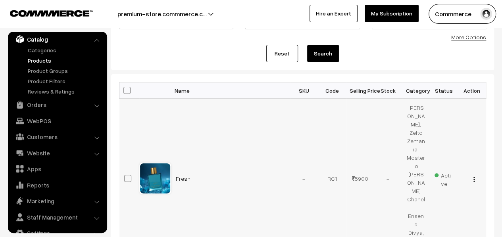
click at [473, 177] on img "button" at bounding box center [473, 179] width 1 height 5
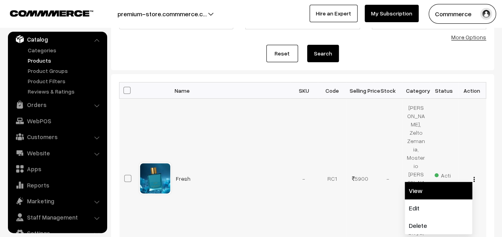
click at [427, 182] on link "View" at bounding box center [437, 190] width 67 height 17
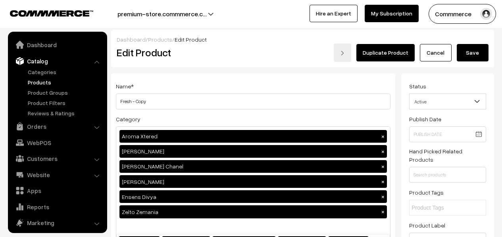
click at [162, 99] on input "Fresh - Copy" at bounding box center [253, 102] width 274 height 16
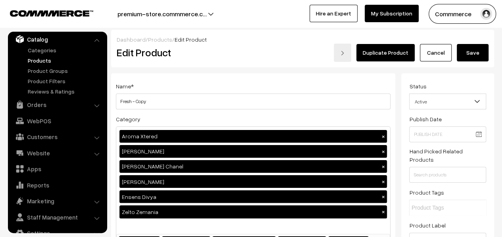
click at [162, 99] on input "Fresh - Copy" at bounding box center [253, 102] width 274 height 16
type input "After Dark"
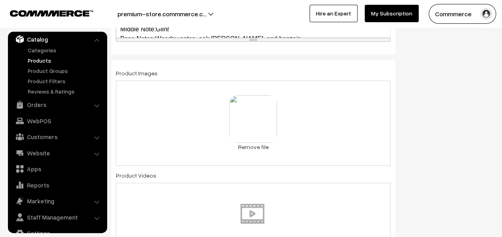
scroll to position [436, 0]
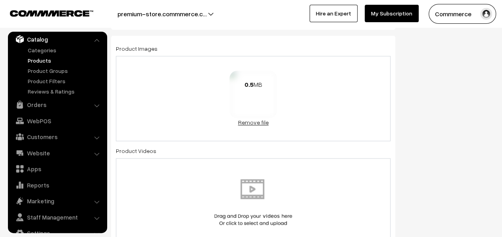
click at [255, 118] on link "Remove file" at bounding box center [253, 122] width 48 height 8
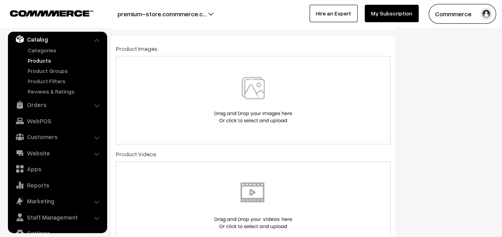
click at [259, 101] on img at bounding box center [253, 100] width 82 height 46
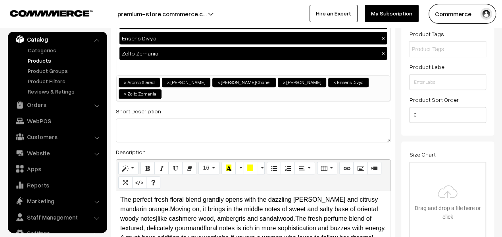
scroll to position [0, 0]
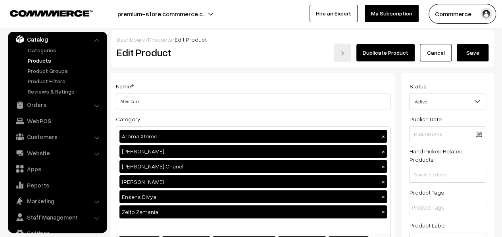
click at [464, 48] on button "Save" at bounding box center [472, 52] width 32 height 17
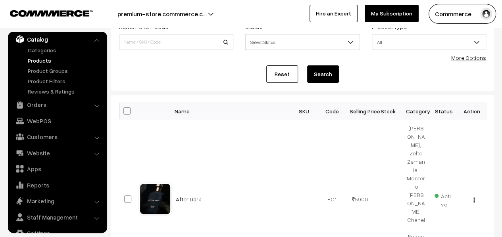
scroll to position [79, 0]
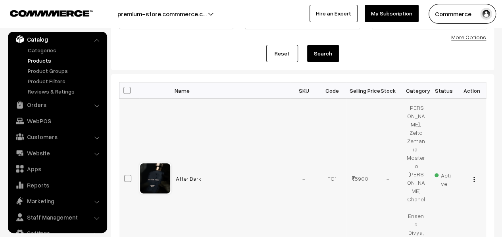
click at [473, 177] on img "button" at bounding box center [473, 179] width 1 height 5
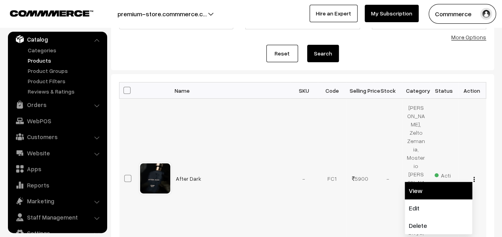
click at [427, 182] on link "View" at bounding box center [437, 190] width 67 height 17
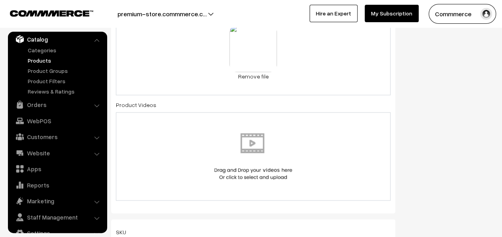
scroll to position [436, 0]
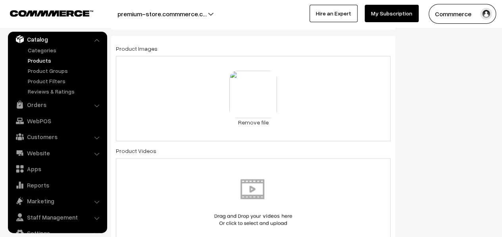
type input "Sovereign"
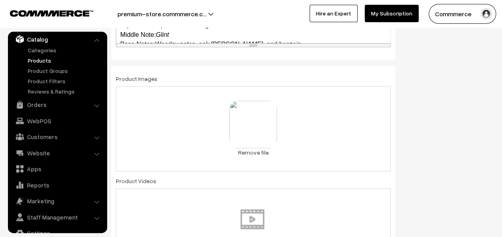
scroll to position [476, 0]
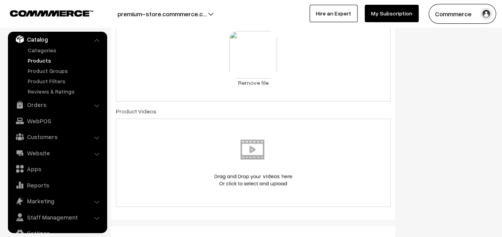
click at [259, 79] on link "Remove file" at bounding box center [253, 83] width 48 height 8
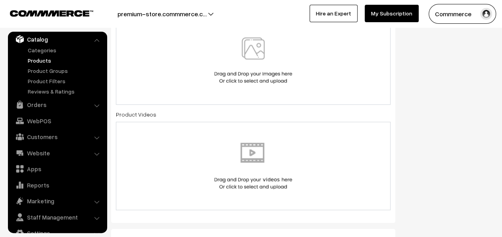
click at [261, 50] on img at bounding box center [253, 60] width 82 height 46
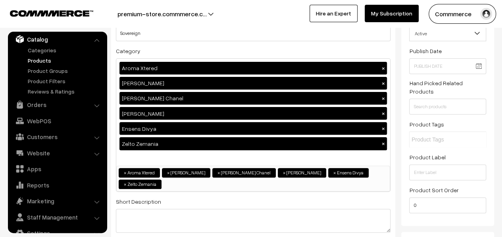
scroll to position [0, 0]
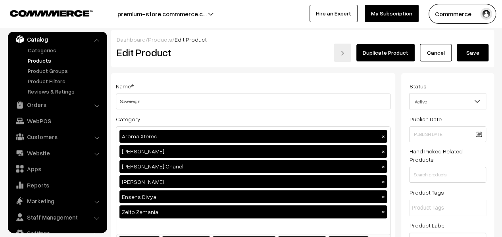
click at [475, 51] on button "Save" at bounding box center [472, 52] width 32 height 17
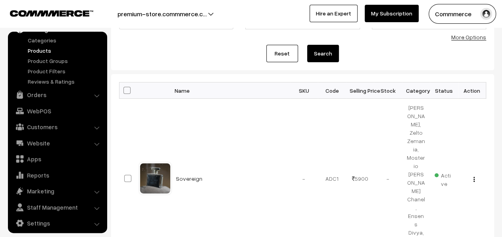
scroll to position [36, 0]
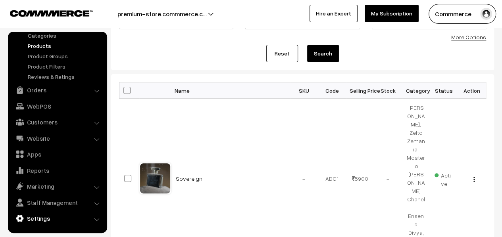
click at [51, 215] on link "Settings" at bounding box center [57, 218] width 94 height 14
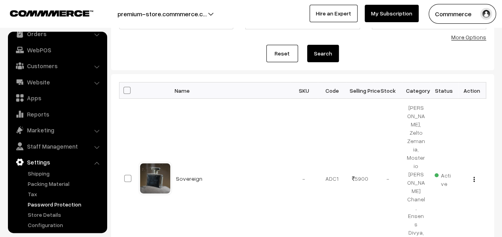
scroll to position [47, 0]
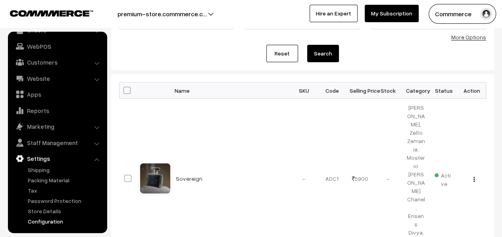
click at [49, 222] on link "Configuration" at bounding box center [65, 221] width 79 height 8
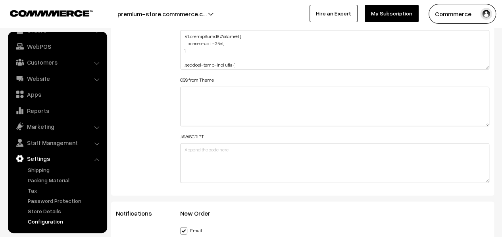
scroll to position [991, 0]
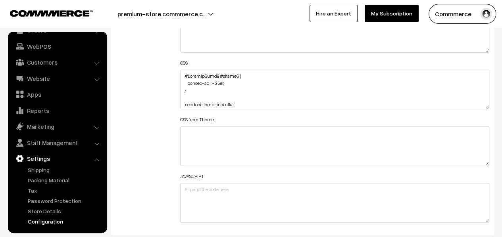
click at [483, 107] on textarea at bounding box center [334, 90] width 309 height 40
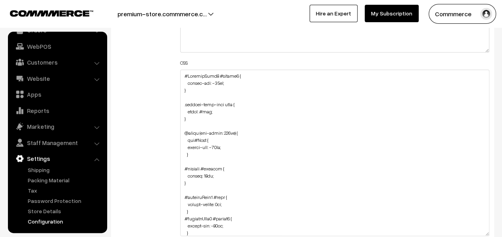
drag, startPoint x: 485, startPoint y: 106, endPoint x: 464, endPoint y: 237, distance: 132.4
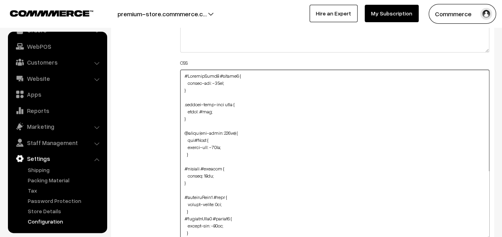
click at [184, 73] on textarea at bounding box center [334, 155] width 309 height 171
paste textarea ".Component__PageWrap-sc-1dsrvqp-0.kiPVAk.product-list-container { background-co…"
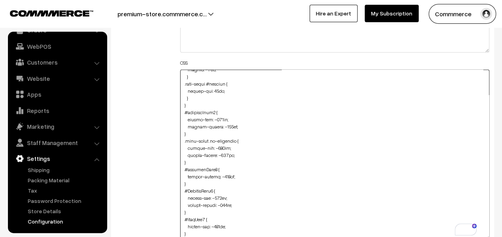
scroll to position [357, 0]
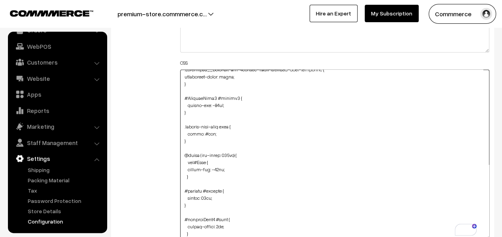
click at [246, 153] on textarea "To enrich screen reader interactions, please activate Accessibility in Grammarl…" at bounding box center [334, 155] width 309 height 171
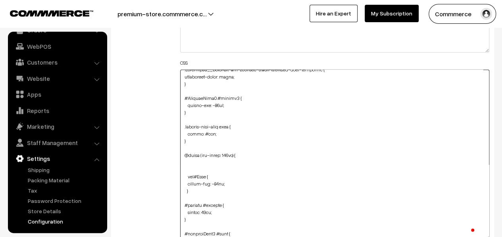
paste textarea ".Component__PageWrap-sc-1dsrvqp-0.kiPVAk.product-list-container { background-co…"
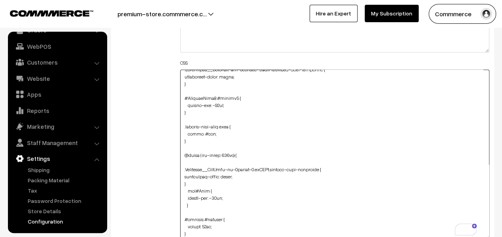
type textarea ".Component__PageWrap-sc-1dsrvqp-0.kiPVAk.product-list-container { background-co…"
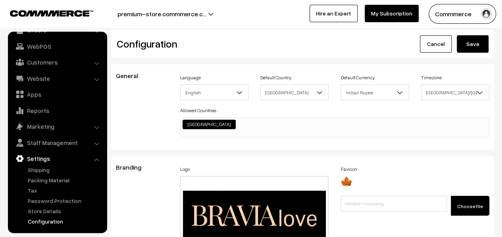
click at [459, 42] on button "Save" at bounding box center [472, 43] width 32 height 17
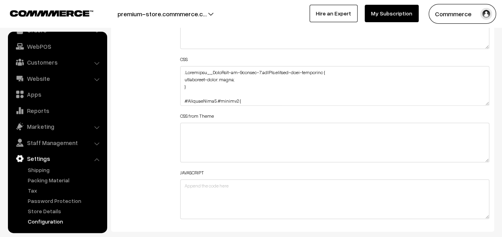
scroll to position [952, 0]
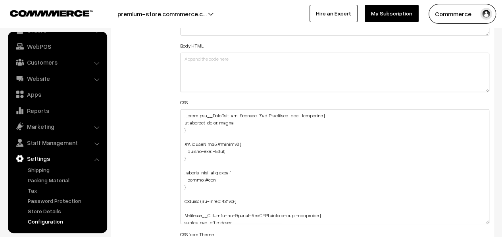
drag, startPoint x: 483, startPoint y: 145, endPoint x: 484, endPoint y: 220, distance: 75.7
click at [484, 220] on textarea at bounding box center [334, 166] width 309 height 115
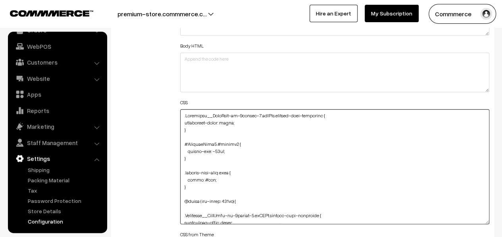
click at [241, 129] on textarea at bounding box center [334, 166] width 309 height 115
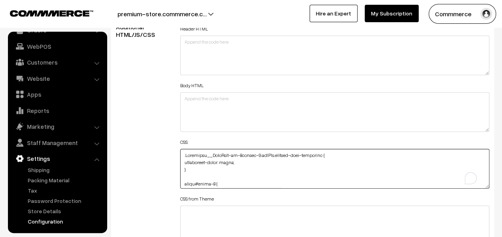
drag, startPoint x: 193, startPoint y: 159, endPoint x: 185, endPoint y: 179, distance: 21.4
click at [185, 179] on textarea "To enrich screen reader interactions, please activate Accessibility in Grammarl…" at bounding box center [334, 169] width 309 height 40
click at [258, 169] on textarea "To enrich screen reader interactions, please activate Accessibility in Grammarl…" at bounding box center [334, 169] width 309 height 40
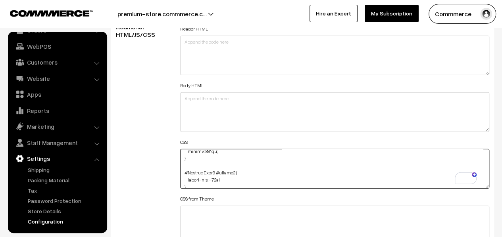
click at [205, 150] on textarea "To enrich screen reader interactions, please activate Accessibility in Grammarl…" at bounding box center [334, 169] width 309 height 40
click at [212, 153] on textarea "To enrich screen reader interactions, please activate Accessibility in Grammarl…" at bounding box center [334, 169] width 309 height 40
drag, startPoint x: 209, startPoint y: 150, endPoint x: 207, endPoint y: 182, distance: 32.2
click at [207, 182] on textarea "To enrich screen reader interactions, please activate Accessibility in Grammarl…" at bounding box center [334, 169] width 309 height 40
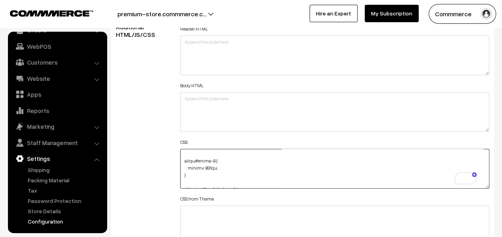
click at [208, 165] on textarea "To enrich screen reader interactions, please activate Accessibility in Grammarl…" at bounding box center [334, 169] width 309 height 40
drag, startPoint x: 209, startPoint y: 165, endPoint x: 203, endPoint y: 167, distance: 6.5
click at [203, 167] on textarea "To enrich screen reader interactions, please activate Accessibility in Grammarl…" at bounding box center [334, 169] width 309 height 40
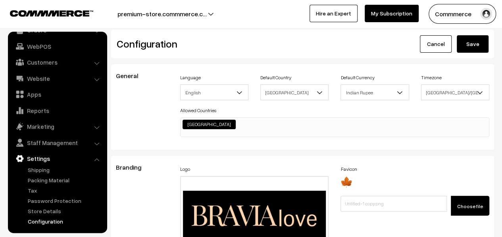
type textarea ".Component__PageWrap-sc-1dsrvqp-0.kiPVAk.product-list-container { background-co…"
click at [464, 42] on button "Save" at bounding box center [472, 43] width 32 height 17
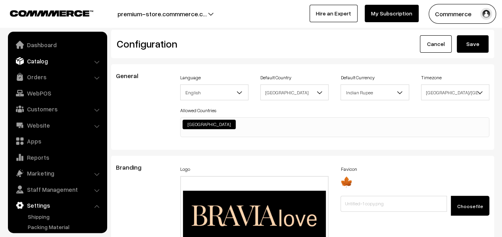
drag, startPoint x: 43, startPoint y: 59, endPoint x: 43, endPoint y: 67, distance: 7.9
click at [43, 59] on link "Catalog" at bounding box center [57, 61] width 94 height 14
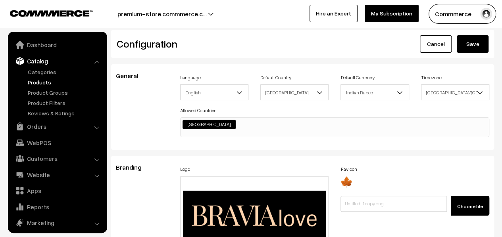
click at [40, 83] on link "Products" at bounding box center [65, 82] width 79 height 8
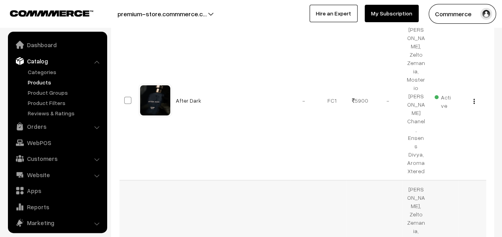
scroll to position [22, 0]
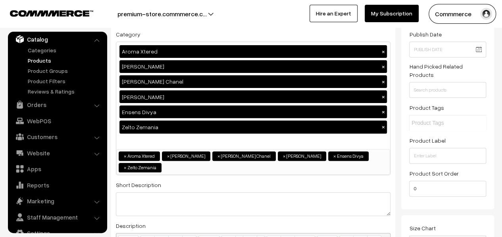
scroll to position [40, 0]
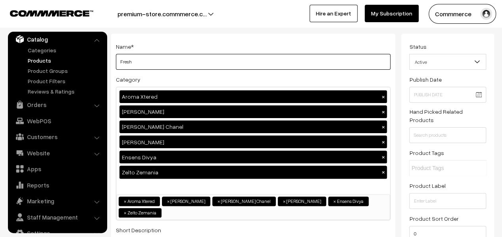
click at [190, 66] on input "Fresh" at bounding box center [253, 62] width 274 height 16
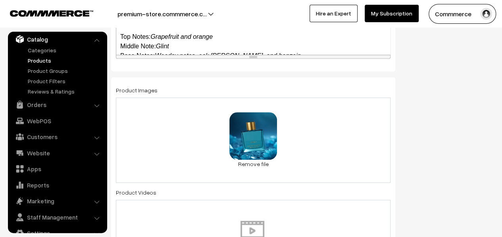
scroll to position [476, 0]
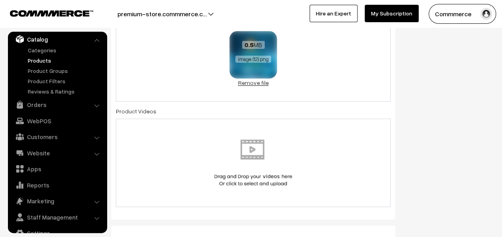
type input "Dior"
click at [263, 79] on link "Remove file" at bounding box center [253, 83] width 48 height 8
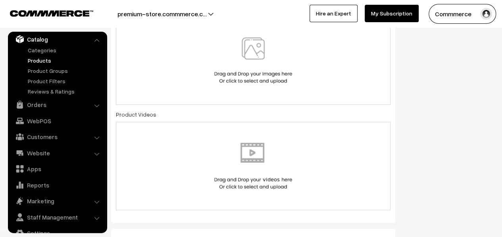
click at [268, 65] on img at bounding box center [253, 60] width 82 height 46
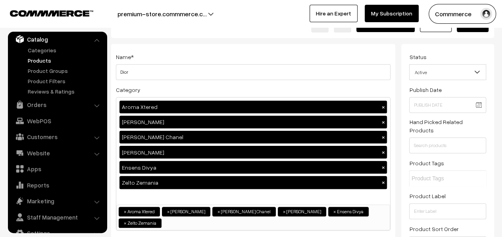
scroll to position [0, 0]
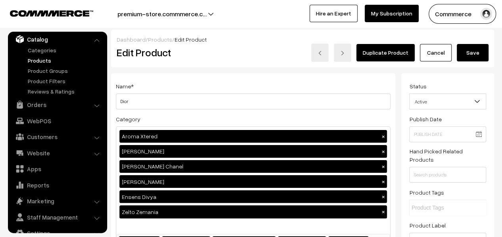
click at [485, 50] on button "Save" at bounding box center [472, 52] width 32 height 17
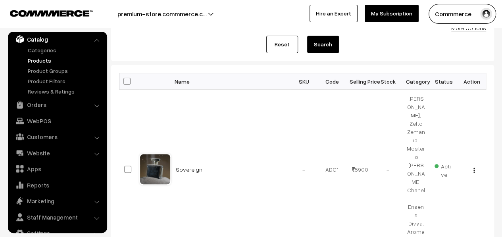
scroll to position [79, 0]
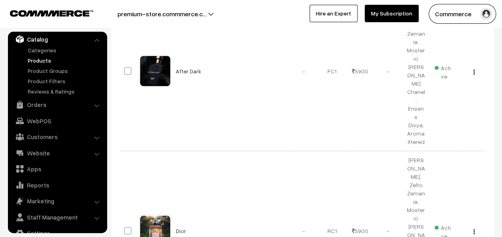
scroll to position [159, 0]
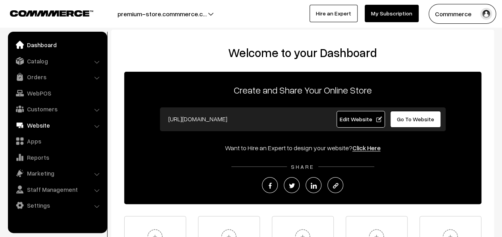
click at [34, 122] on link "Website" at bounding box center [57, 125] width 94 height 14
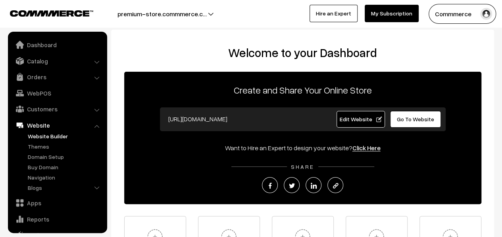
click at [51, 136] on link "Website Builder" at bounding box center [65, 136] width 79 height 8
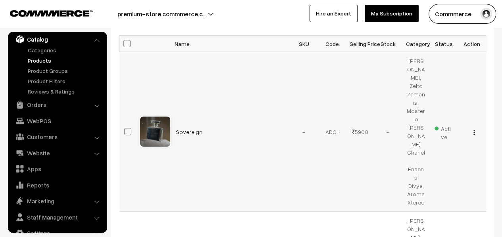
scroll to position [79, 0]
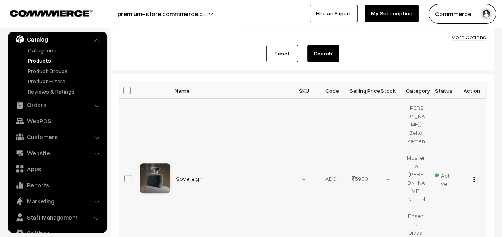
click at [473, 176] on button "button" at bounding box center [474, 179] width 2 height 6
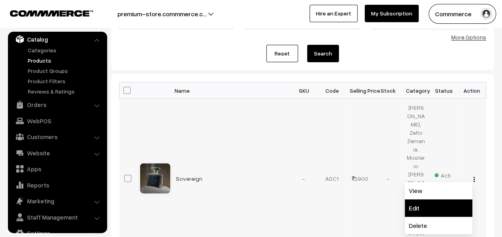
click at [416, 199] on link "Edit" at bounding box center [437, 207] width 67 height 17
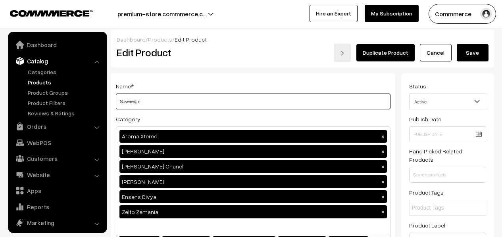
click at [182, 98] on input "Sovereign" at bounding box center [253, 102] width 274 height 16
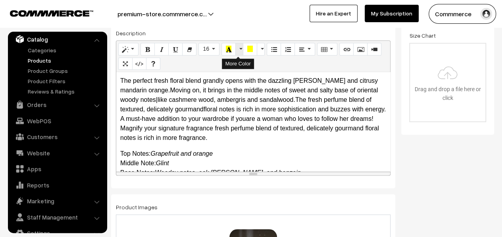
scroll to position [397, 0]
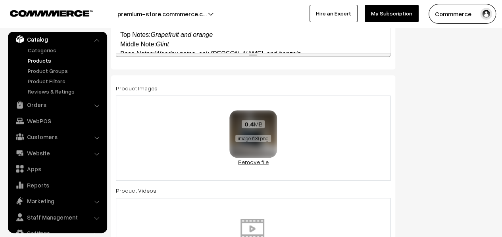
type input "Dior"
click at [259, 158] on link "Remove file" at bounding box center [253, 162] width 48 height 8
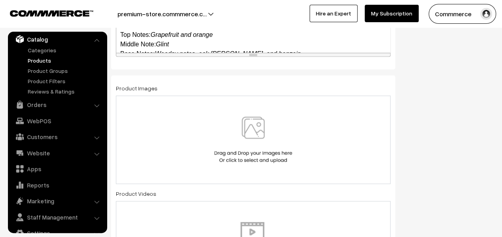
click at [262, 137] on img at bounding box center [253, 140] width 82 height 46
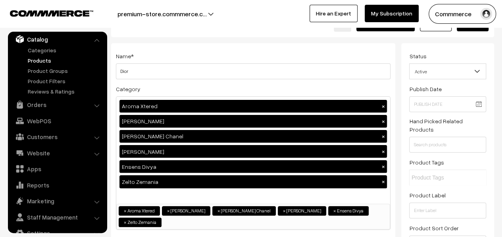
scroll to position [0, 0]
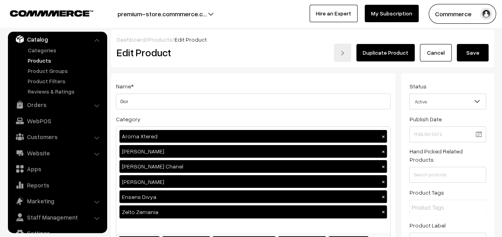
click at [467, 47] on button "Save" at bounding box center [472, 52] width 32 height 17
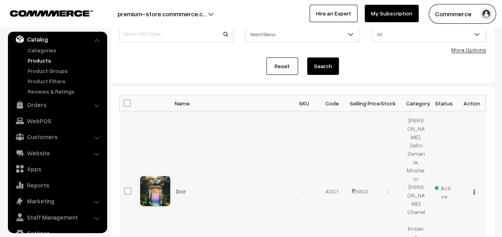
scroll to position [119, 0]
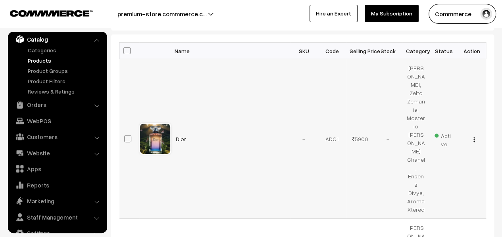
click at [473, 137] on img "button" at bounding box center [473, 139] width 1 height 5
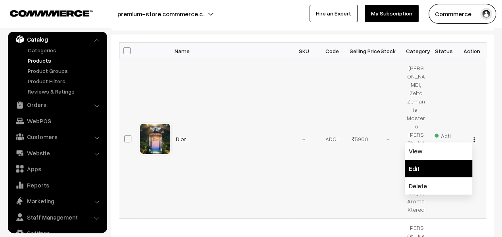
click at [429, 160] on link "Edit" at bounding box center [437, 168] width 67 height 17
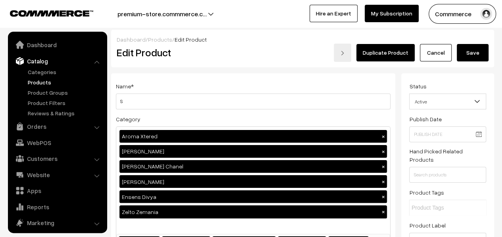
scroll to position [22, 0]
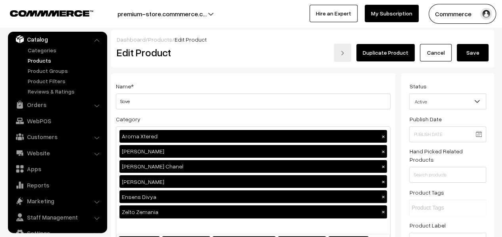
type input "Sovereign"
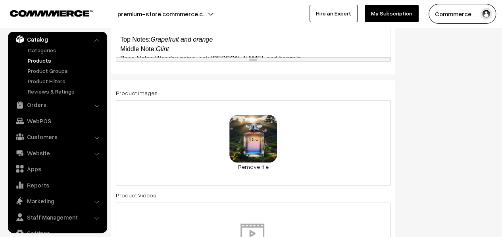
scroll to position [436, 0]
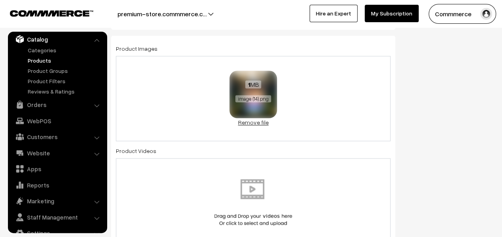
click at [258, 118] on link "Remove file" at bounding box center [253, 122] width 48 height 8
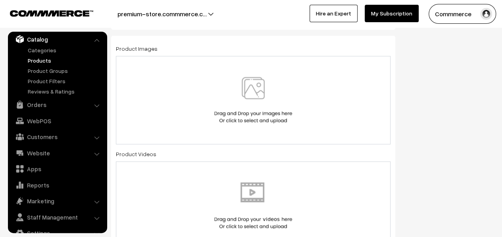
click at [264, 87] on img at bounding box center [253, 100] width 82 height 46
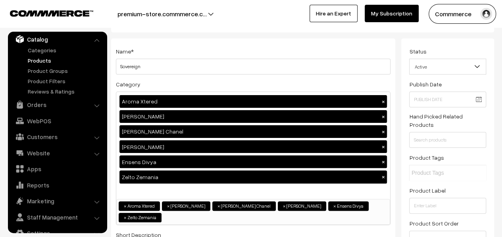
scroll to position [0, 0]
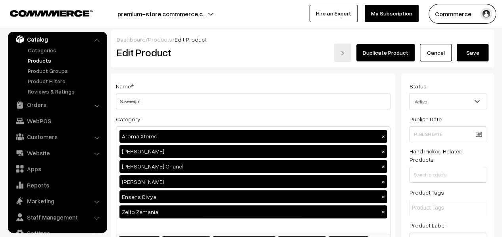
click at [483, 51] on button "Save" at bounding box center [472, 52] width 32 height 17
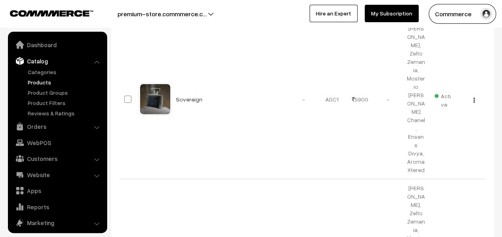
scroll to position [22, 0]
